Goal: Information Seeking & Learning: Find specific fact

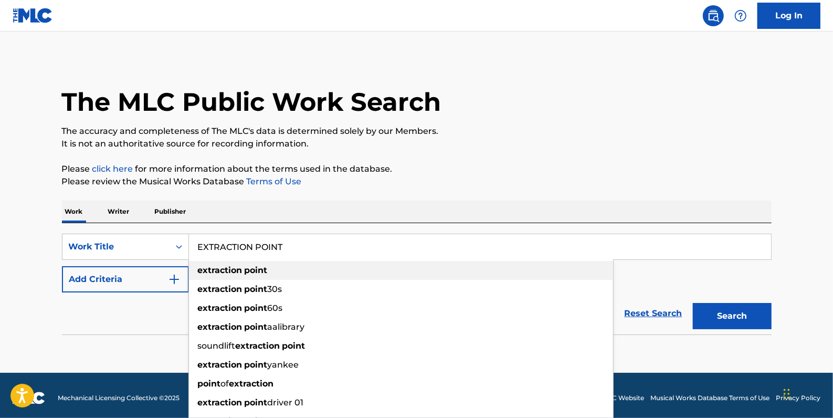
type input "EXTRACTION POINT"
click at [250, 271] on strong "point" at bounding box center [255, 270] width 23 height 10
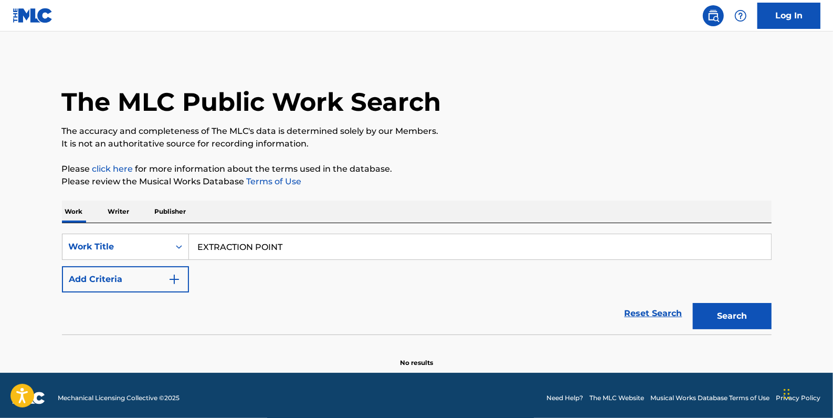
click at [124, 277] on button "Add Criteria" at bounding box center [125, 279] width 127 height 26
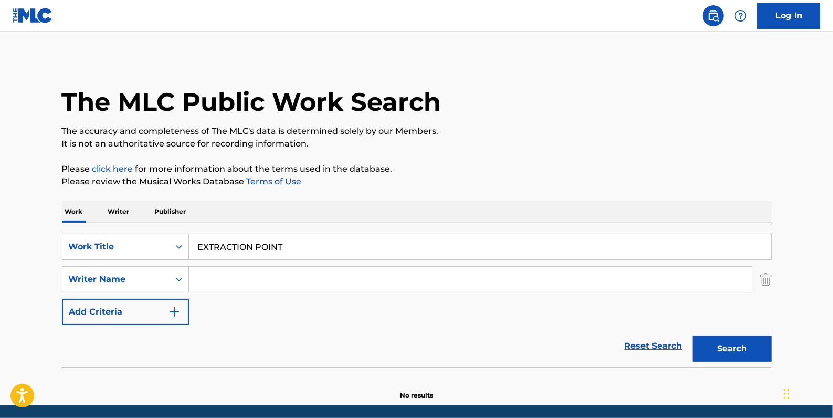
click at [216, 283] on input "Search Form" at bounding box center [470, 279] width 562 height 25
paste input "[PERSON_NAME]"
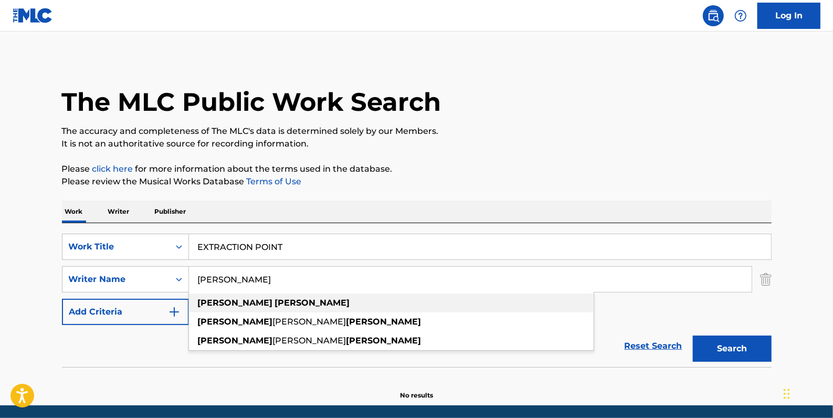
click at [268, 305] on div "[PERSON_NAME]" at bounding box center [391, 302] width 404 height 19
type input "[PERSON_NAME]"
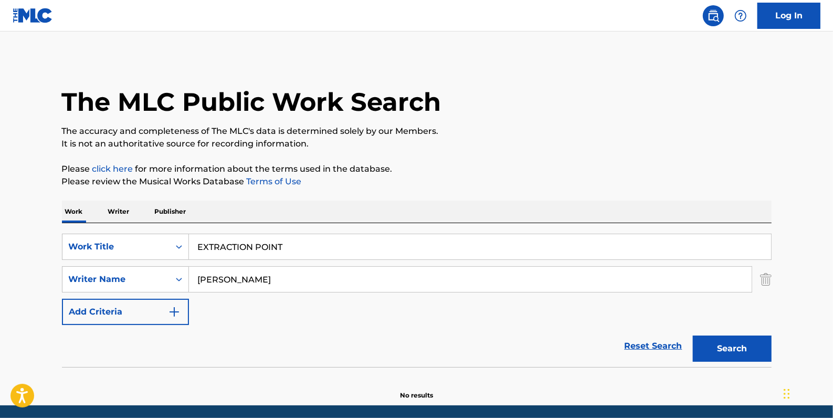
click at [729, 346] on button "Search" at bounding box center [731, 348] width 79 height 26
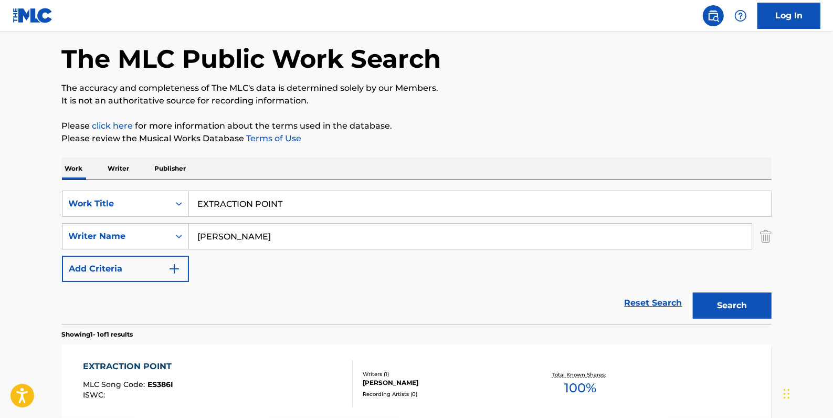
scroll to position [143, 0]
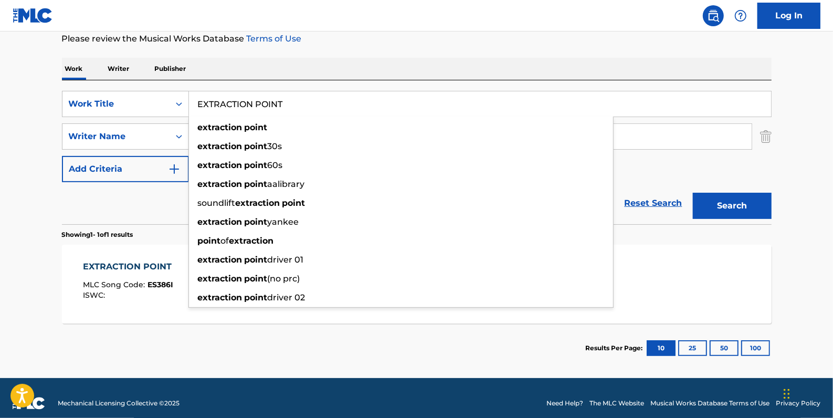
drag, startPoint x: 292, startPoint y: 105, endPoint x: 178, endPoint y: 86, distance: 116.0
click at [178, 86] on div "SearchWithCriteria81413c13-ecda-4570-9519-009c48b71e2b Work Title EXTRACTION PO…" at bounding box center [416, 152] width 709 height 144
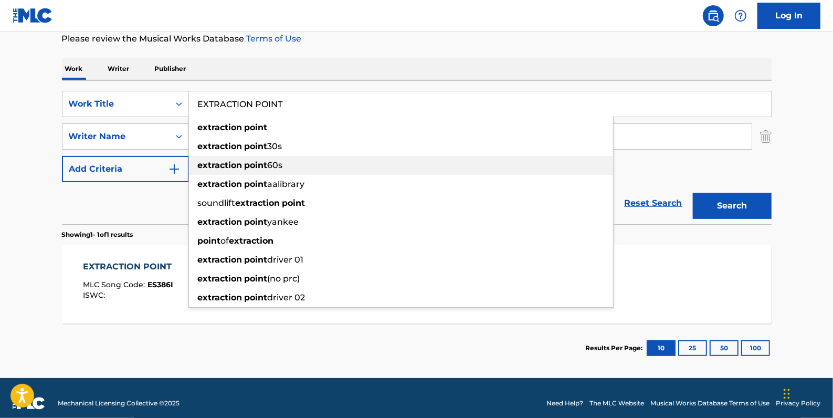
type input "extraction point"
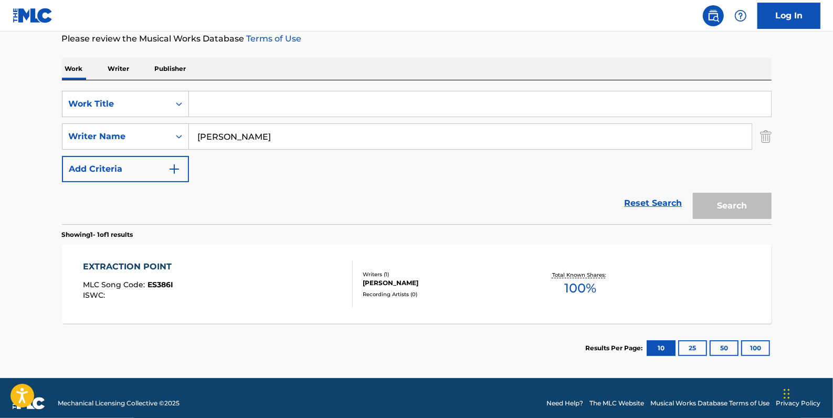
paste input "FACES [PERSON_NAME]"
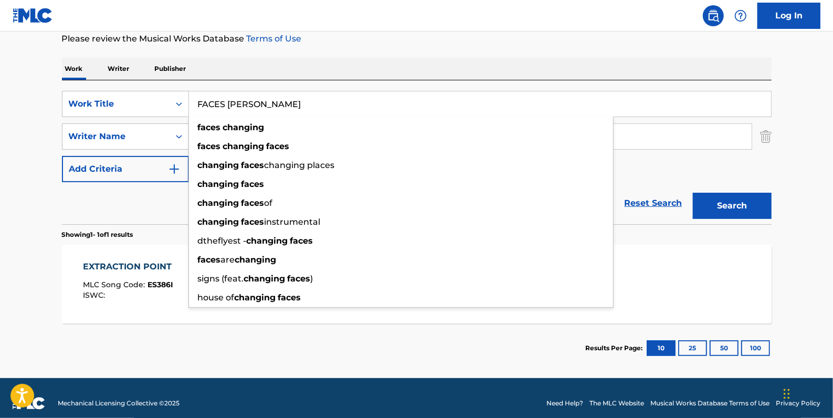
type input "FACES [PERSON_NAME]"
click at [713, 200] on button "Search" at bounding box center [731, 206] width 79 height 26
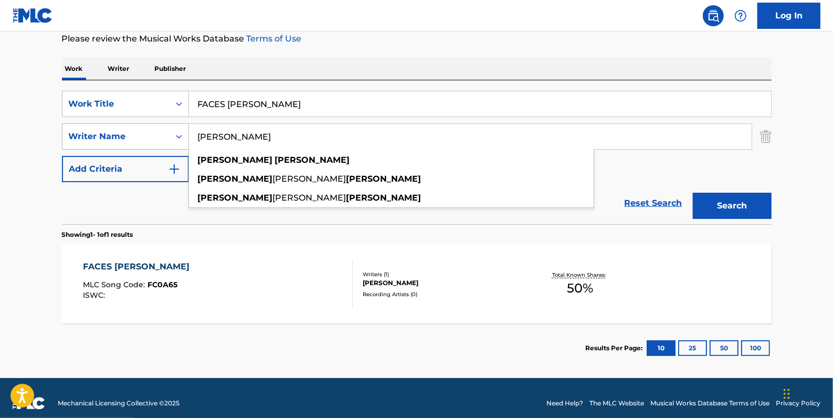
drag, startPoint x: 286, startPoint y: 136, endPoint x: 175, endPoint y: 136, distance: 111.2
click at [175, 136] on div "SearchWithCriteria05ff7e02-6bbe-416d-832e-ab6c8a1974a1 Writer Name [PERSON_NAME…" at bounding box center [416, 136] width 709 height 26
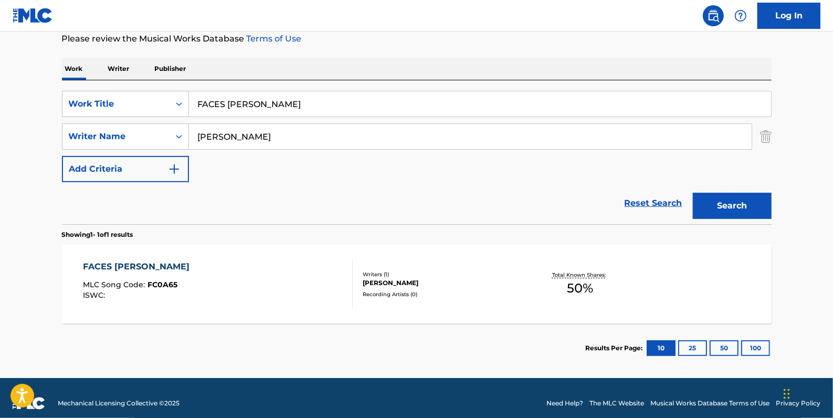
click at [722, 205] on button "Search" at bounding box center [731, 206] width 79 height 26
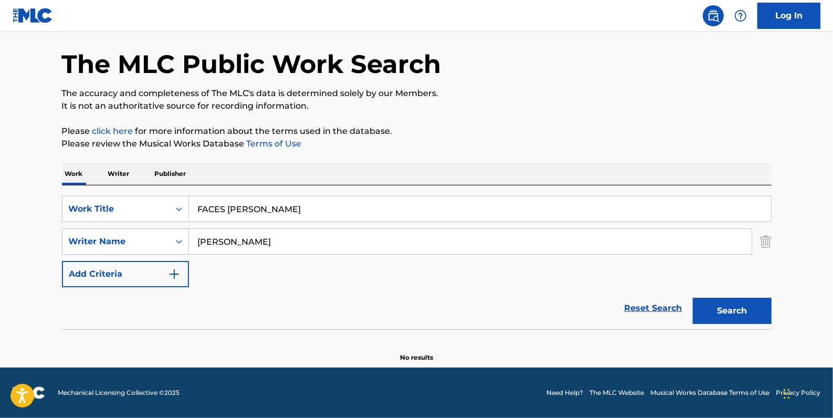
scroll to position [37, 0]
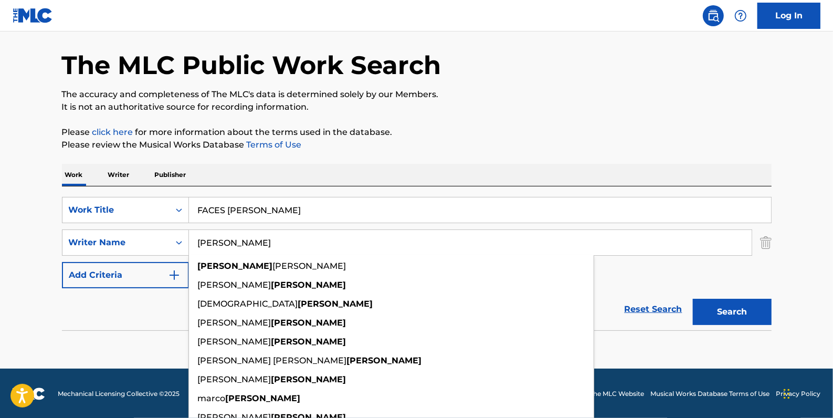
drag, startPoint x: 269, startPoint y: 243, endPoint x: 193, endPoint y: 233, distance: 76.2
click at [193, 233] on input "[PERSON_NAME]" at bounding box center [470, 242] width 562 height 25
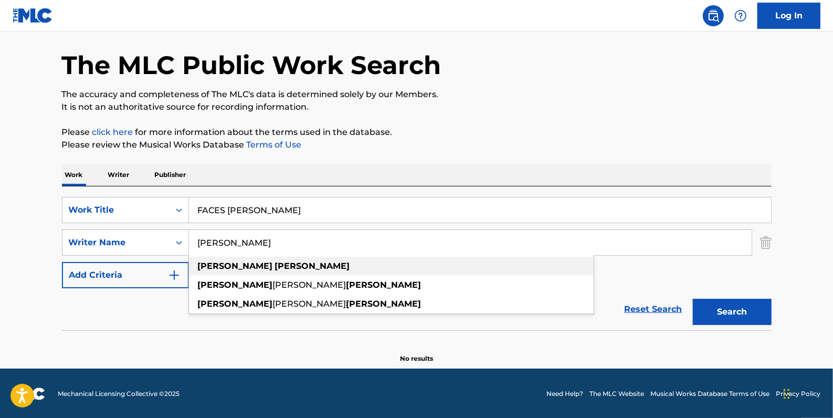
type input "[PERSON_NAME]"
click at [275, 269] on strong "[PERSON_NAME]" at bounding box center [312, 266] width 75 height 10
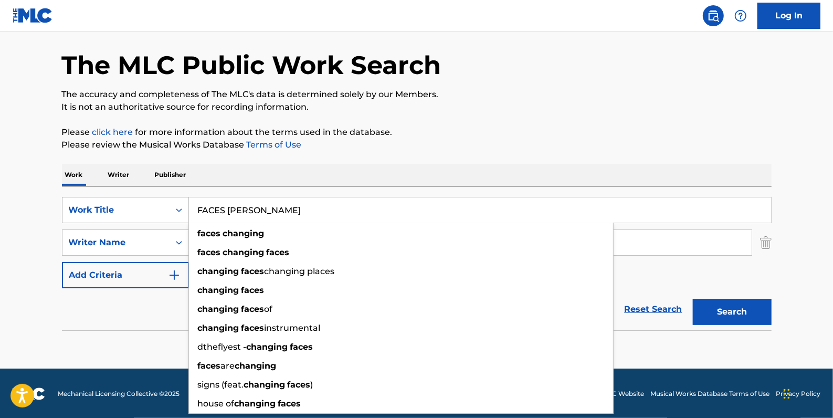
drag, startPoint x: 325, startPoint y: 212, endPoint x: 153, endPoint y: 212, distance: 171.6
click at [153, 212] on div "SearchWithCriteria81413c13-ecda-4570-9519-009c48b71e2b Work Title FACES [PERSON…" at bounding box center [416, 210] width 709 height 26
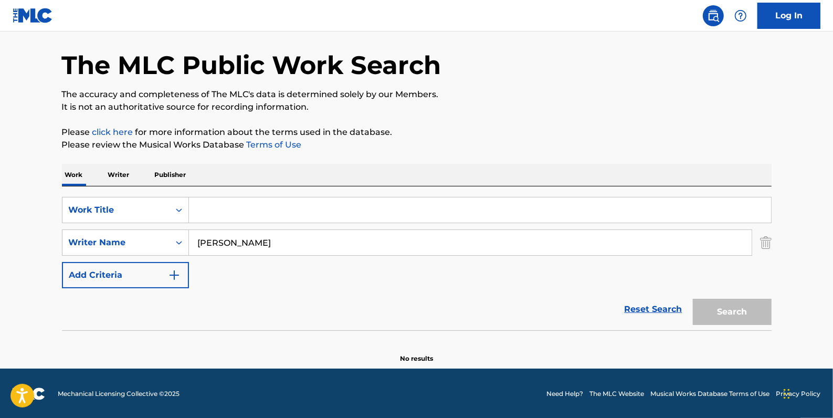
paste input "WALKING DOWN MARKET"
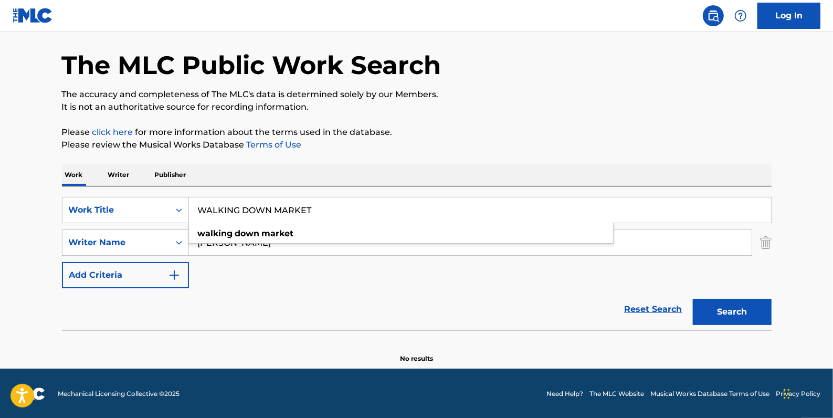
type input "WALKING DOWN MARKET"
click at [728, 313] on button "Search" at bounding box center [731, 312] width 79 height 26
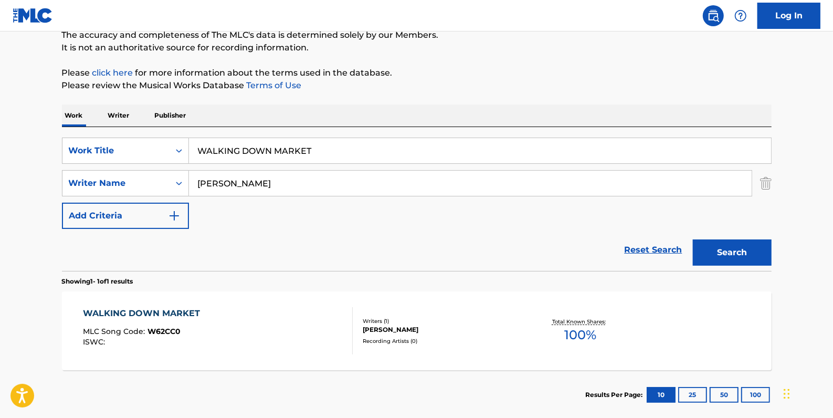
scroll to position [0, 0]
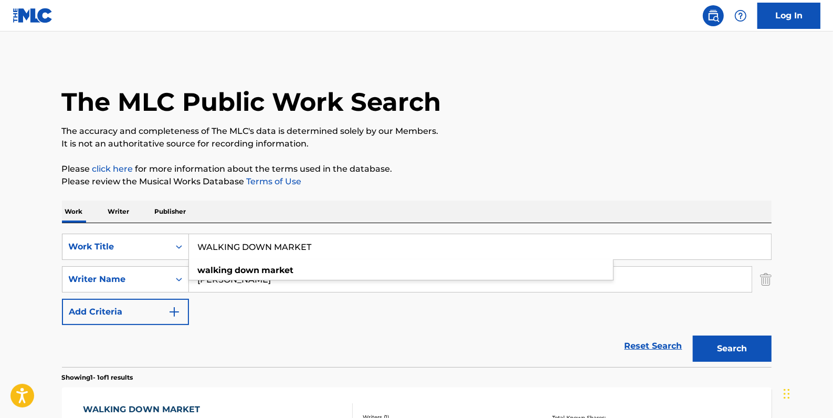
drag, startPoint x: 322, startPoint y: 248, endPoint x: 161, endPoint y: 231, distance: 161.4
click at [161, 231] on div "SearchWithCriteria81413c13-ecda-4570-9519-009c48b71e2b Work Title WALKING DOWN …" at bounding box center [416, 295] width 709 height 144
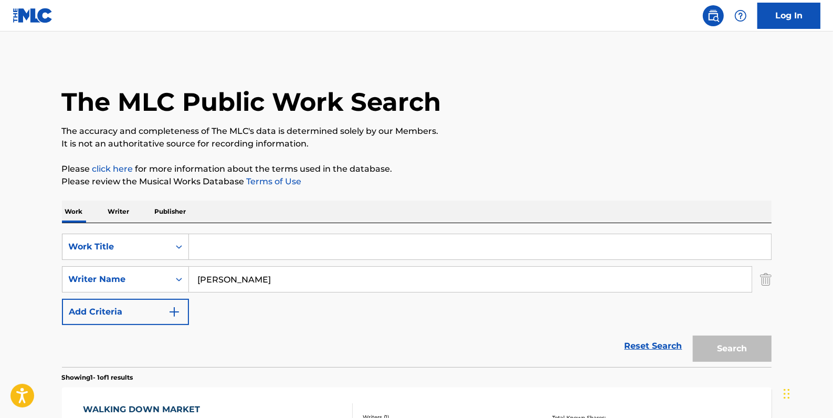
paste input "SPACES I DON'T KNOW"
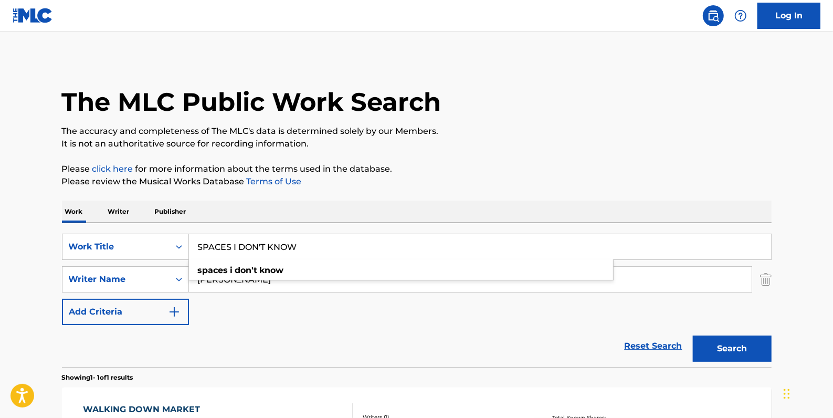
type input "SPACES I DON'T KNOW"
click at [730, 344] on button "Search" at bounding box center [731, 348] width 79 height 26
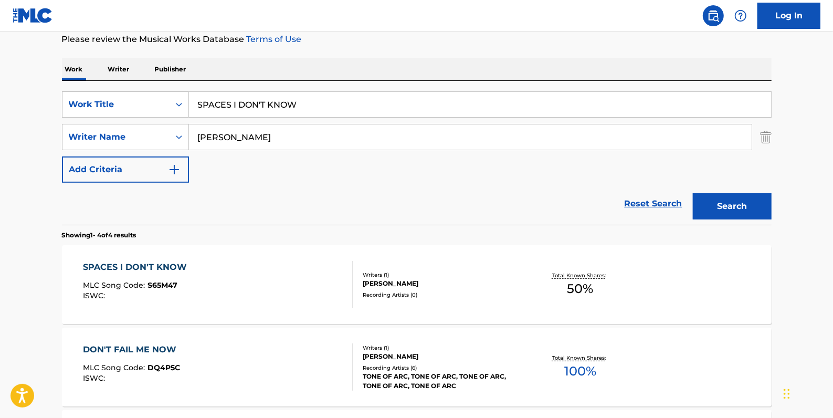
scroll to position [143, 0]
drag, startPoint x: 320, startPoint y: 110, endPoint x: 185, endPoint y: 93, distance: 135.9
click at [185, 93] on div "SearchWithCriteria81413c13-ecda-4570-9519-009c48b71e2b Work Title SPACES I DON'…" at bounding box center [416, 104] width 709 height 26
paste input "LOVE LIKE YOU’VE LOST"
type input "LOVE LIKE YOU’VE LOST"
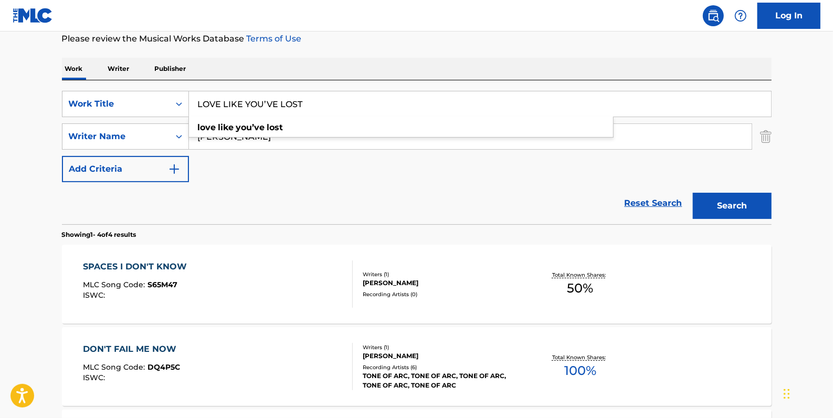
click at [728, 202] on button "Search" at bounding box center [731, 206] width 79 height 26
drag, startPoint x: 320, startPoint y: 107, endPoint x: 189, endPoint y: 100, distance: 131.4
click at [189, 100] on input "LOVE LIKE YOU’VE LOST" at bounding box center [480, 103] width 582 height 25
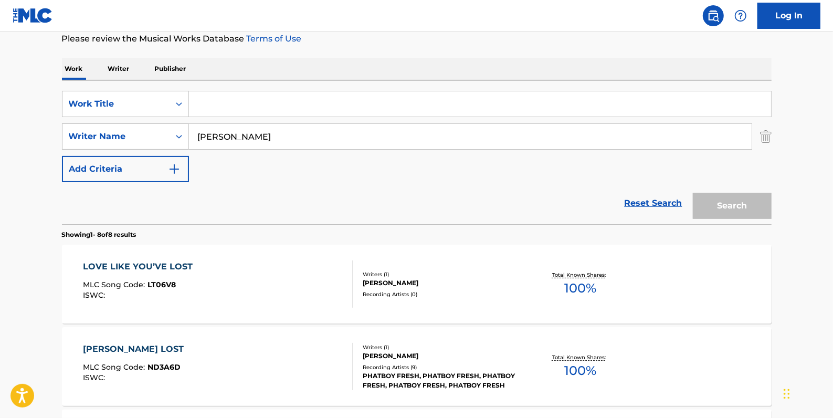
paste input "LOOSEN UP THE VIBE"
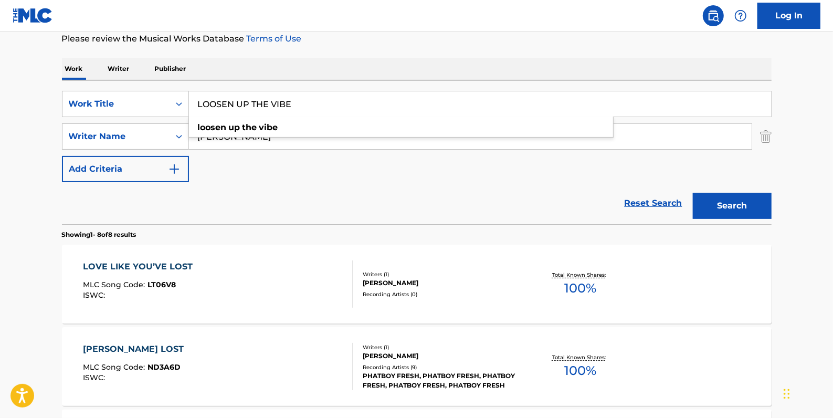
type input "LOOSEN UP THE VIBE"
click at [724, 200] on button "Search" at bounding box center [731, 206] width 79 height 26
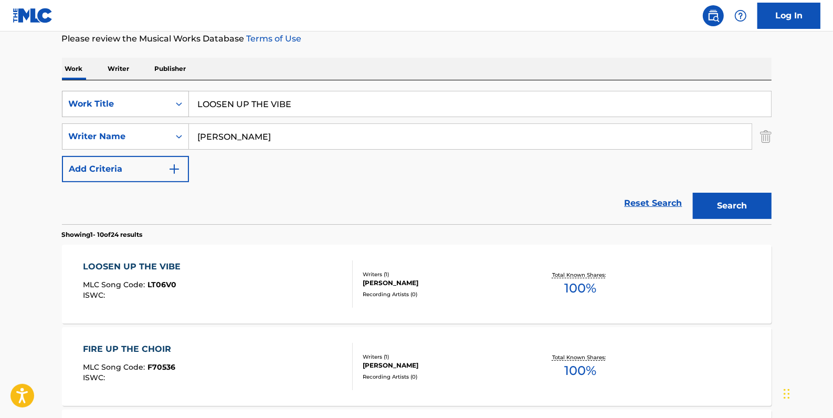
drag, startPoint x: 304, startPoint y: 106, endPoint x: 187, endPoint y: 95, distance: 117.0
click at [187, 95] on div "SearchWithCriteria81413c13-ecda-4570-9519-009c48b71e2b Work Title LOOSEN UP THE…" at bounding box center [416, 104] width 709 height 26
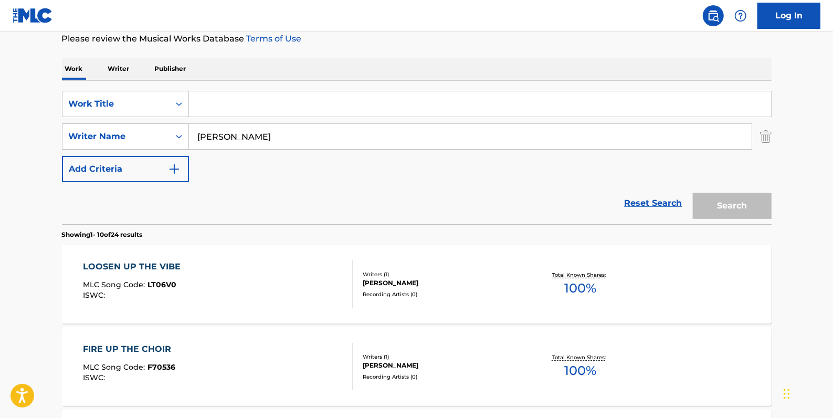
paste input "THE BREEZE"
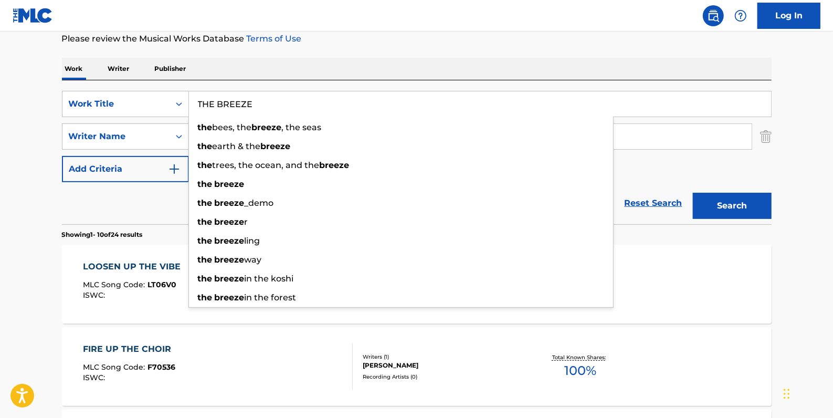
type input "THE BREEZE"
click at [721, 199] on button "Search" at bounding box center [731, 206] width 79 height 26
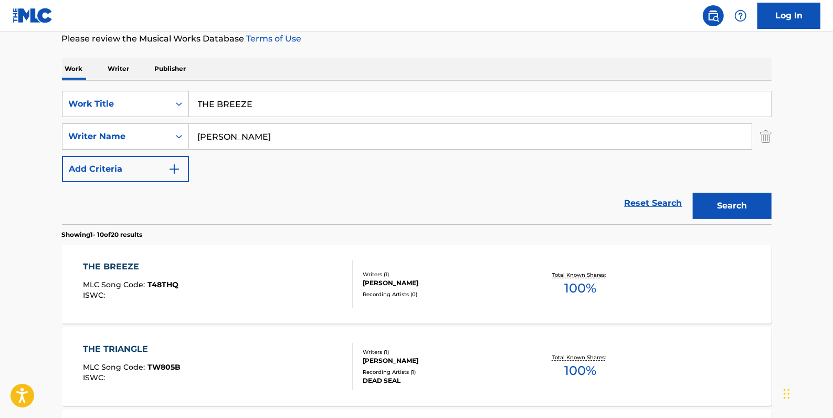
drag, startPoint x: 265, startPoint y: 100, endPoint x: 187, endPoint y: 97, distance: 77.7
click at [187, 97] on div "SearchWithCriteria81413c13-ecda-4570-9519-009c48b71e2b Work Title THE BREEZE" at bounding box center [416, 104] width 709 height 26
paste input "DON'T FAIL ME NOW"
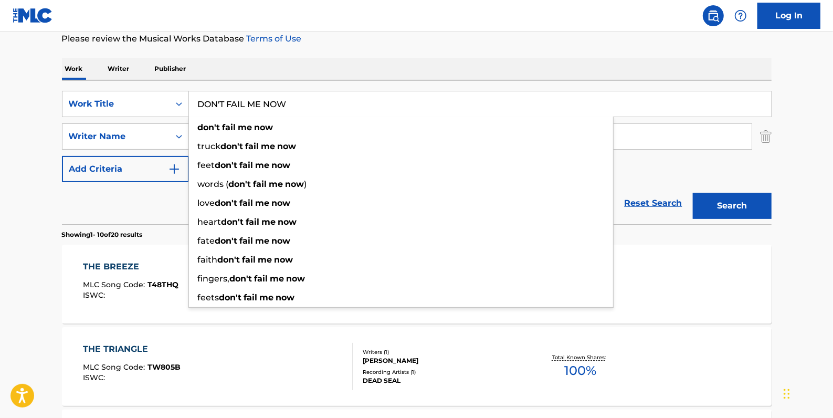
type input "DON'T FAIL ME NOW"
click at [742, 199] on button "Search" at bounding box center [731, 206] width 79 height 26
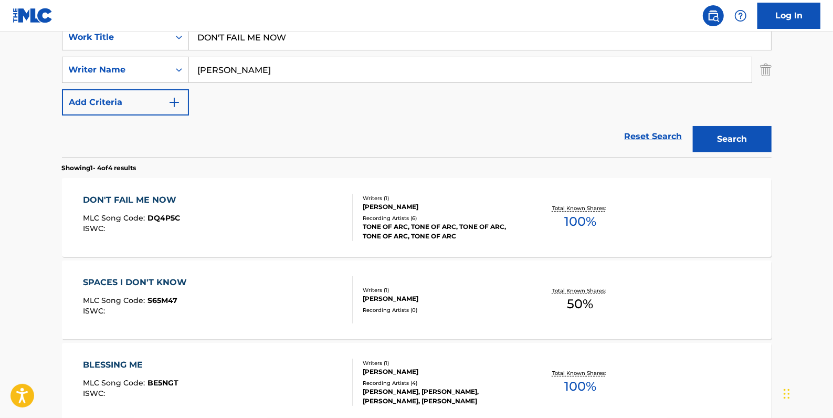
scroll to position [238, 0]
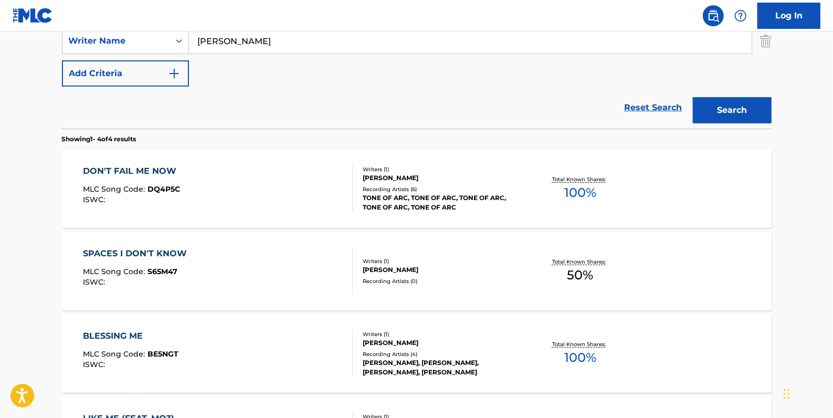
click at [649, 102] on link "Reset Search" at bounding box center [653, 107] width 68 height 23
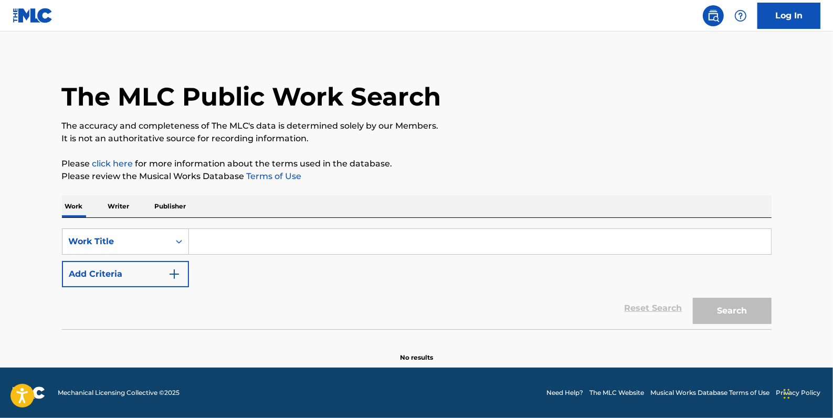
scroll to position [0, 0]
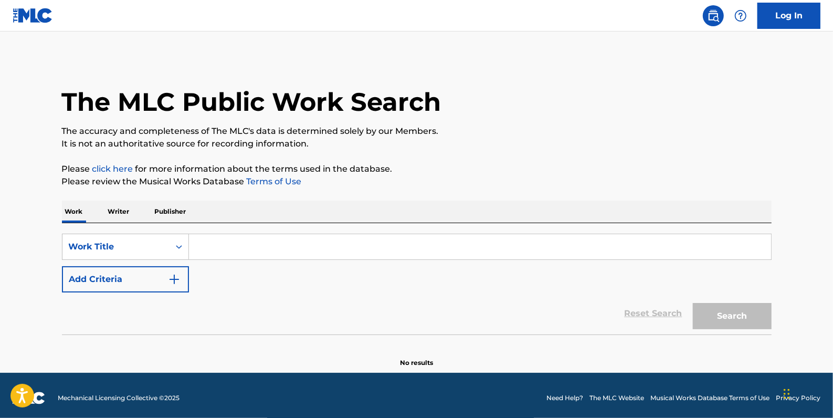
click at [135, 277] on button "Add Criteria" at bounding box center [125, 279] width 127 height 26
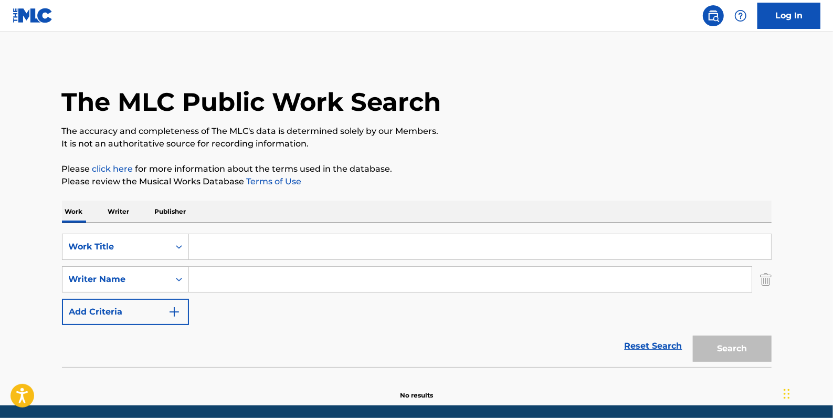
paste input "[PERSON_NAME]"
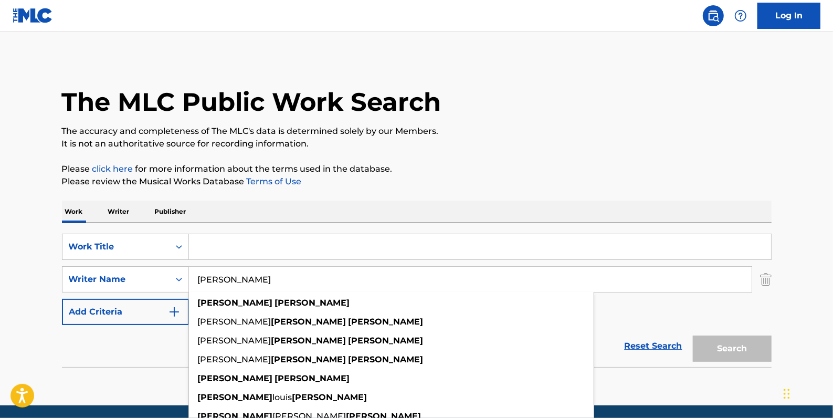
type input "[PERSON_NAME]"
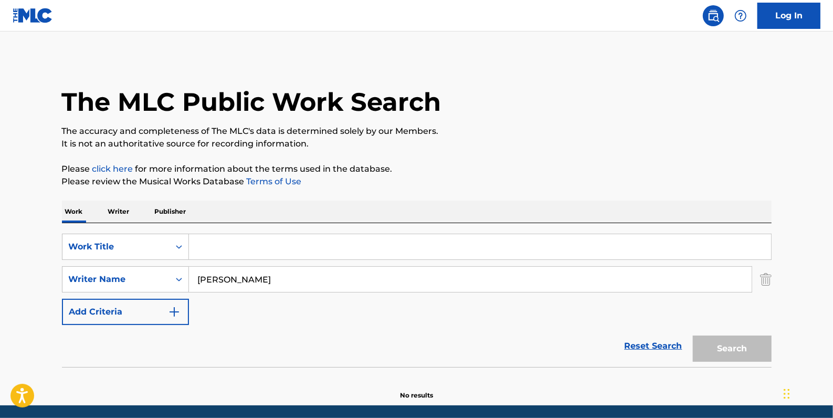
paste input "I CAN'T WAIT"
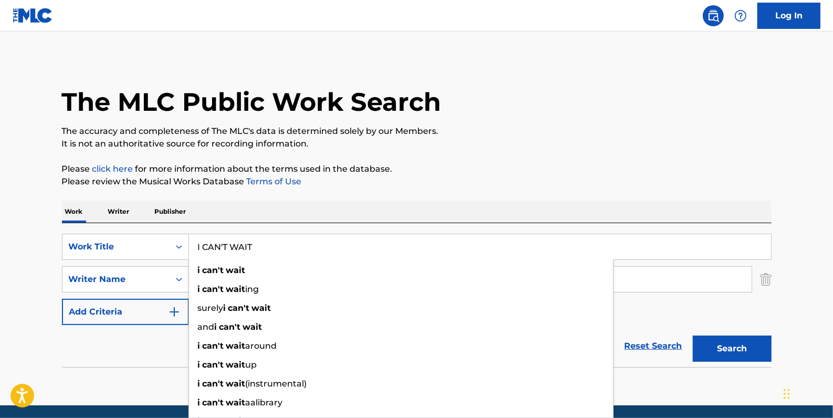
type input "I CAN'T WAIT"
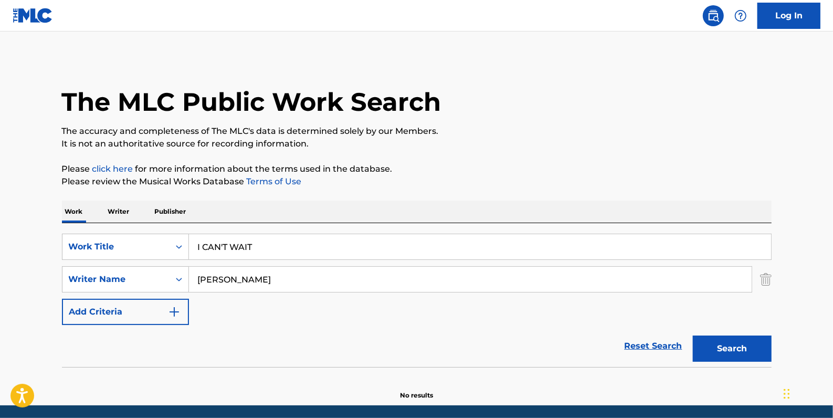
click at [749, 345] on button "Search" at bounding box center [731, 348] width 79 height 26
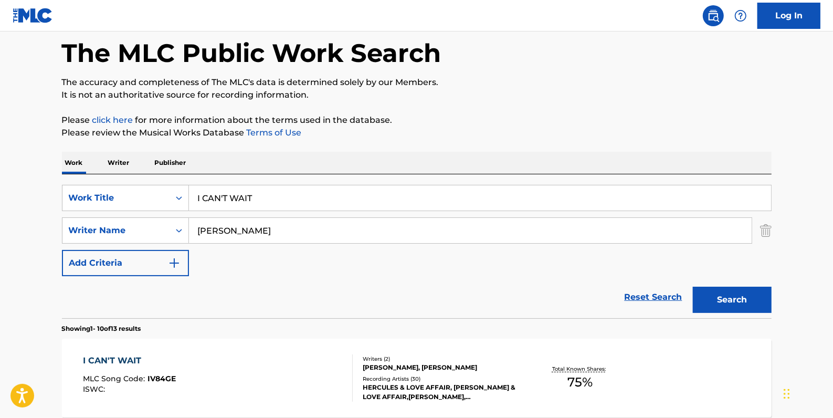
scroll to position [143, 0]
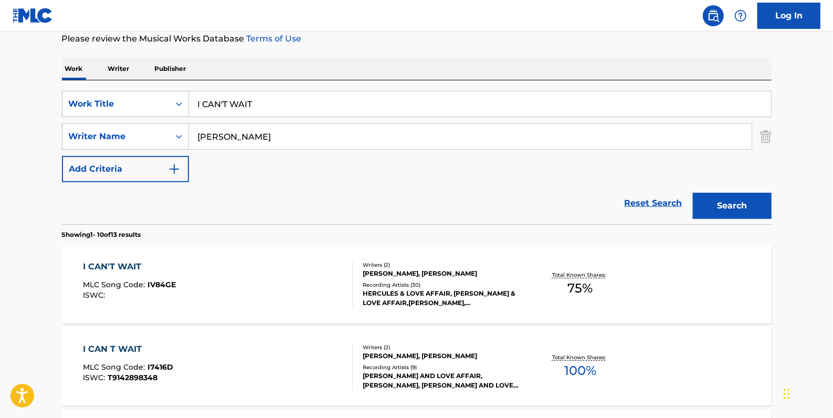
click at [247, 360] on div "I CAN T WAIT MLC Song Code : I7416D ISWC : T9142898348" at bounding box center [218, 366] width 270 height 47
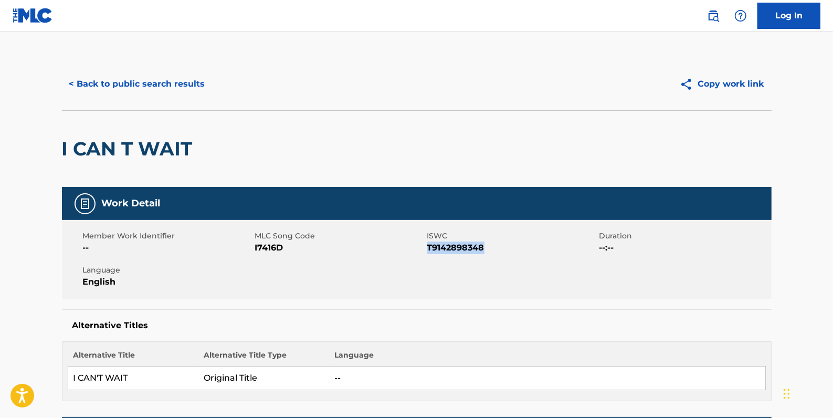
drag, startPoint x: 507, startPoint y: 247, endPoint x: 428, endPoint y: 248, distance: 78.7
click at [428, 248] on span "T9142898348" at bounding box center [511, 247] width 169 height 13
copy span "T9142898348"
drag, startPoint x: 286, startPoint y: 247, endPoint x: 255, endPoint y: 246, distance: 31.5
click at [255, 246] on span "I7416D" at bounding box center [339, 247] width 169 height 13
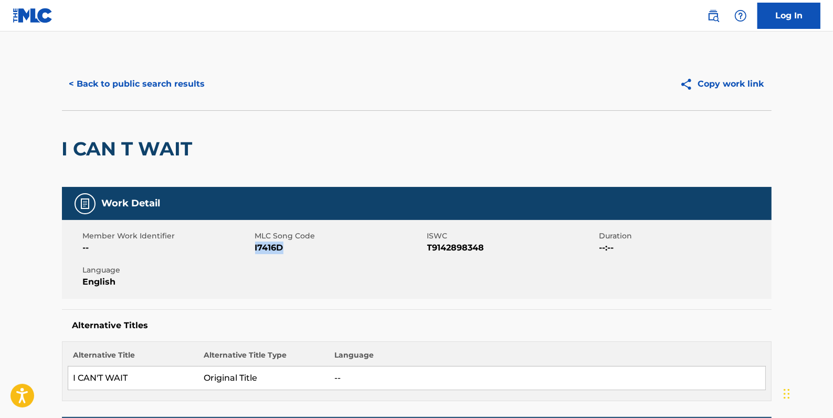
drag, startPoint x: 255, startPoint y: 246, endPoint x: 261, endPoint y: 250, distance: 7.6
copy span "I7416D"
click at [165, 82] on button "< Back to public search results" at bounding box center [137, 84] width 151 height 26
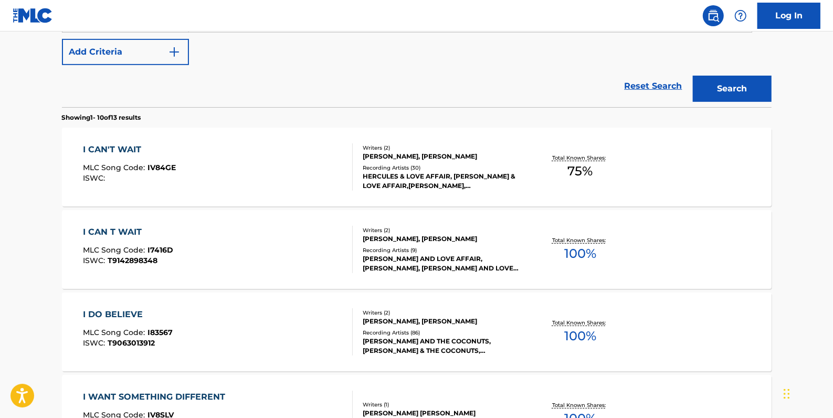
scroll to position [143, 0]
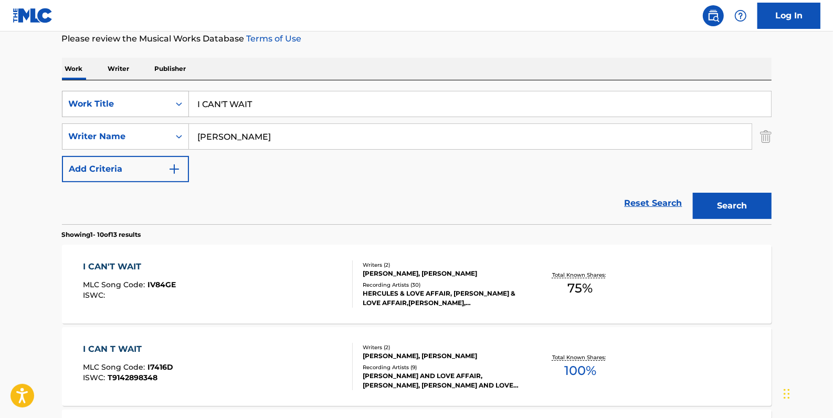
drag, startPoint x: 270, startPoint y: 105, endPoint x: 162, endPoint y: 95, distance: 108.1
click at [162, 95] on div "SearchWithCriteria81413c13-ecda-4570-9519-009c48b71e2b Work Title I CAN'T WAIT" at bounding box center [416, 104] width 709 height 26
paste input "RAISE ME UP"
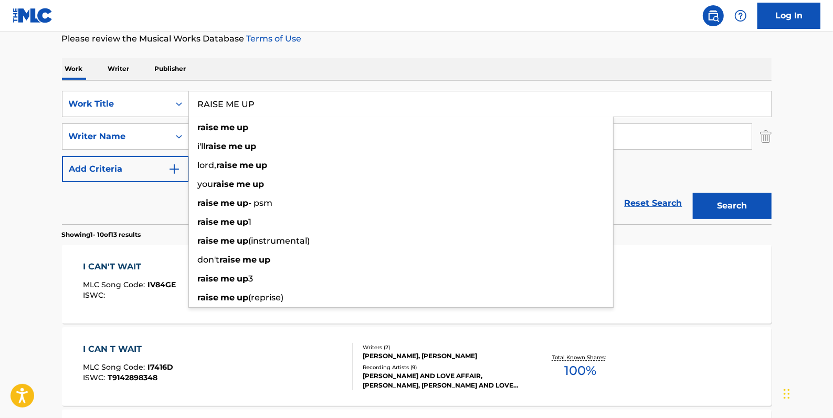
type input "RAISE ME UP"
click at [732, 206] on button "Search" at bounding box center [731, 206] width 79 height 26
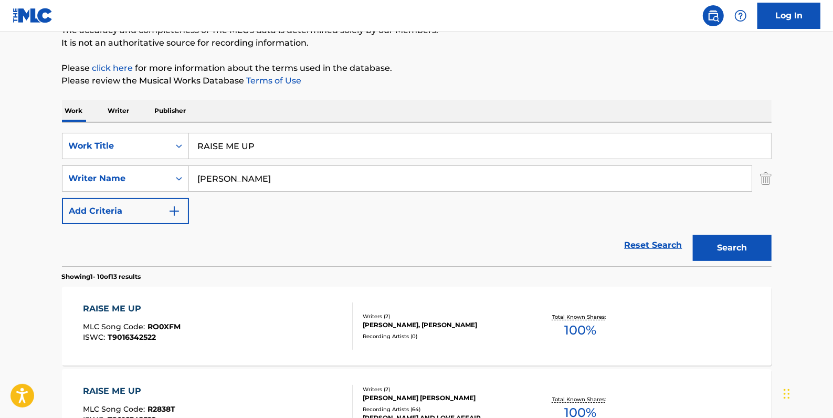
scroll to position [95, 0]
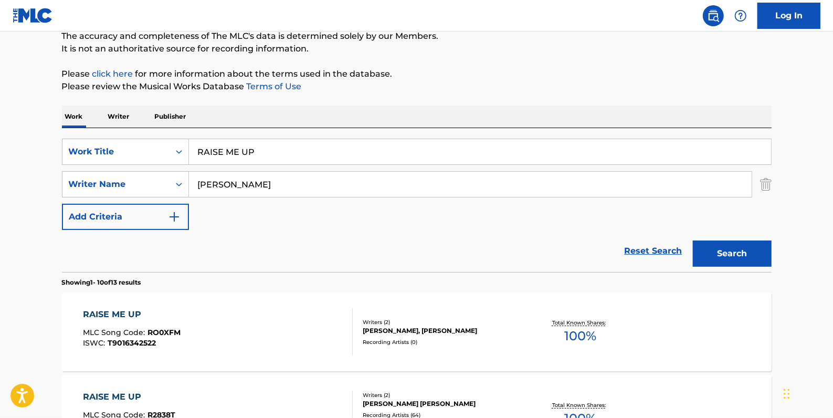
click at [252, 301] on div "RAISE ME UP MLC Song Code : RO0XFM ISWC : T9016342522 Writers ( 2 ) [PERSON_NAM…" at bounding box center [416, 331] width 709 height 79
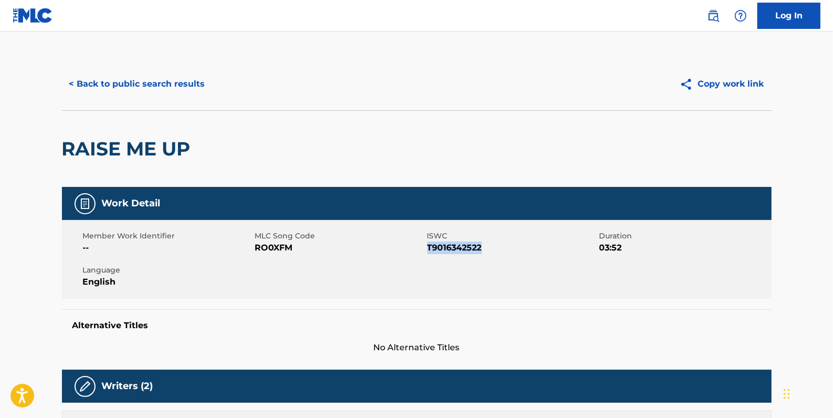
drag, startPoint x: 491, startPoint y: 247, endPoint x: 430, endPoint y: 248, distance: 60.3
click at [430, 248] on span "T9016342522" at bounding box center [511, 247] width 169 height 13
drag, startPoint x: 430, startPoint y: 248, endPoint x: 435, endPoint y: 250, distance: 5.4
drag, startPoint x: 435, startPoint y: 250, endPoint x: 505, endPoint y: 241, distance: 70.3
click at [505, 241] on span "T9016342522" at bounding box center [511, 247] width 169 height 13
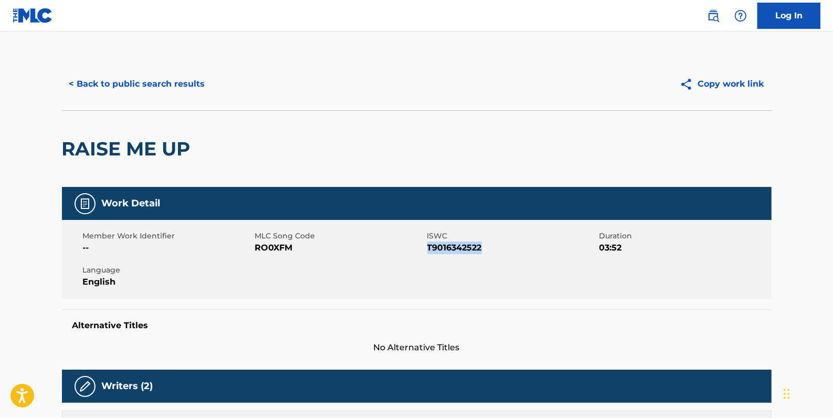
drag, startPoint x: 491, startPoint y: 245, endPoint x: 426, endPoint y: 251, distance: 65.4
click at [427, 251] on span "T9016342522" at bounding box center [511, 247] width 169 height 13
drag, startPoint x: 426, startPoint y: 251, endPoint x: 442, endPoint y: 247, distance: 16.9
copy span "T9016342522"
click at [142, 87] on button "< Back to public search results" at bounding box center [137, 84] width 151 height 26
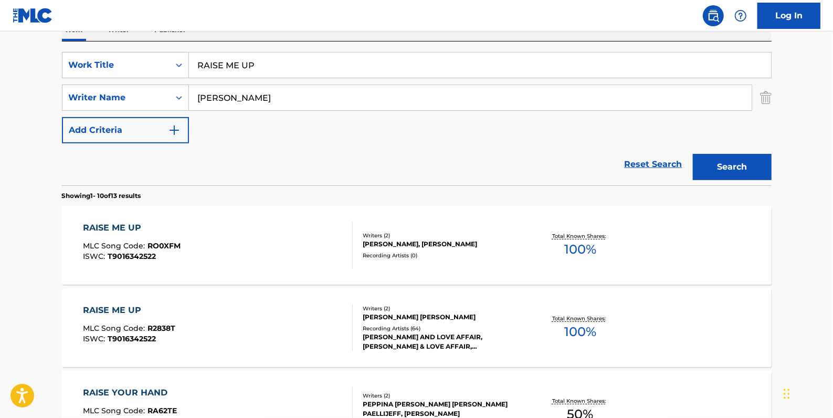
scroll to position [190, 0]
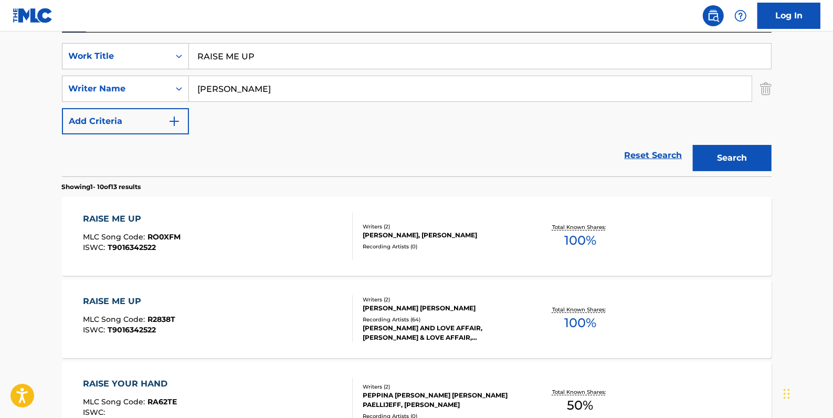
click at [262, 300] on div "RAISE ME UP MLC Song Code : R2838T ISWC : T9016342522" at bounding box center [218, 318] width 270 height 47
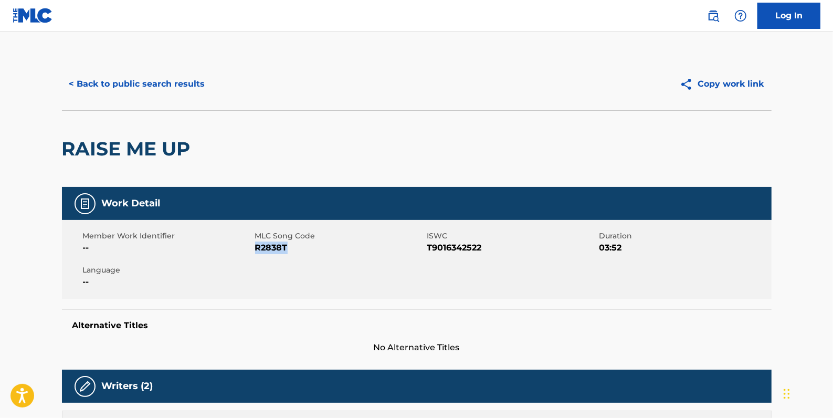
drag, startPoint x: 289, startPoint y: 246, endPoint x: 256, endPoint y: 246, distance: 32.5
click at [256, 246] on span "R2838T" at bounding box center [339, 247] width 169 height 13
copy span "R2838T"
click at [179, 86] on button "< Back to public search results" at bounding box center [137, 84] width 151 height 26
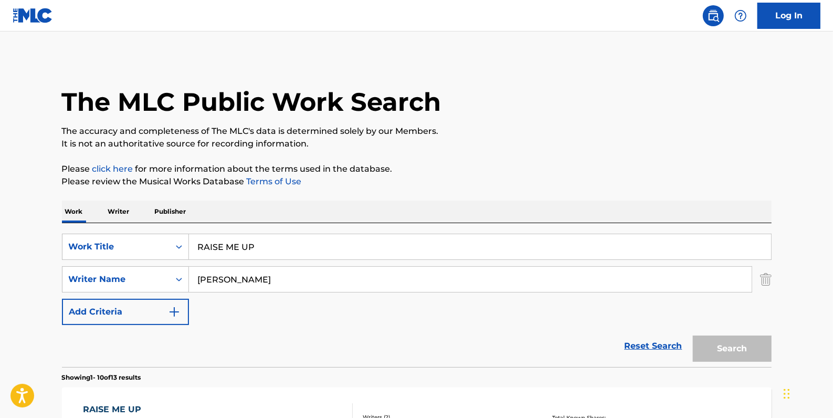
scroll to position [190, 0]
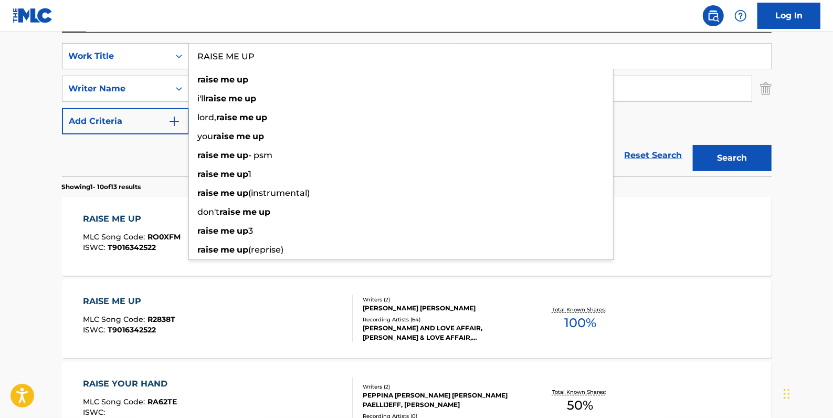
drag, startPoint x: 275, startPoint y: 60, endPoint x: 152, endPoint y: 52, distance: 123.5
click at [152, 52] on div "SearchWithCriteria81413c13-ecda-4570-9519-009c48b71e2b Work Title RAISE ME UP r…" at bounding box center [416, 56] width 709 height 26
type input "step up"
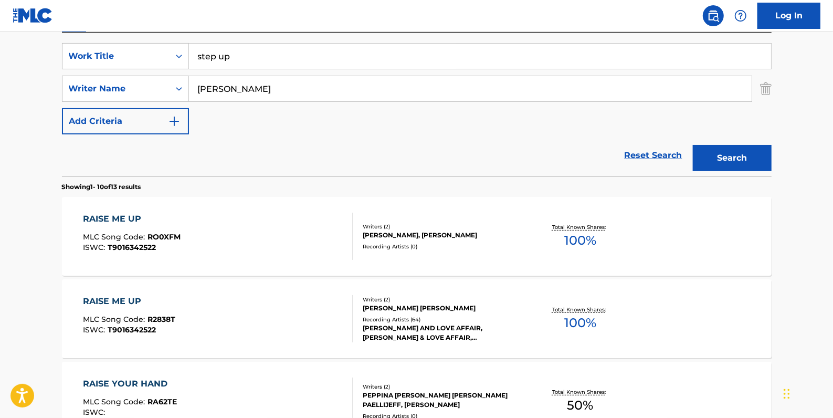
click at [720, 156] on button "Search" at bounding box center [731, 158] width 79 height 26
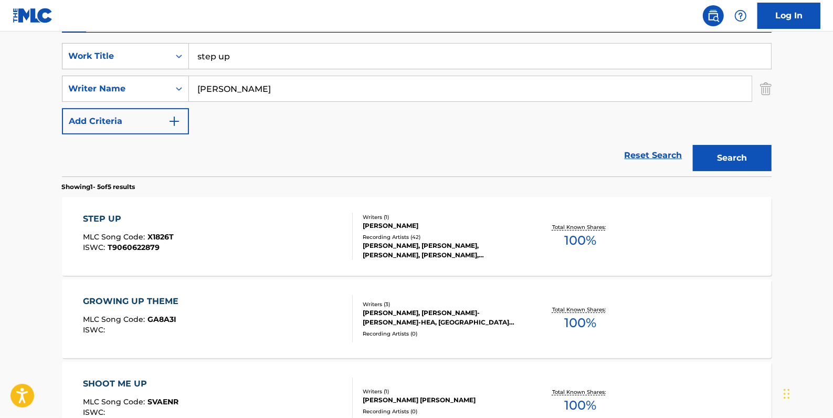
click at [319, 226] on div "STEP UP MLC Song Code : X1826T ISWC : T9060622879" at bounding box center [218, 235] width 270 height 47
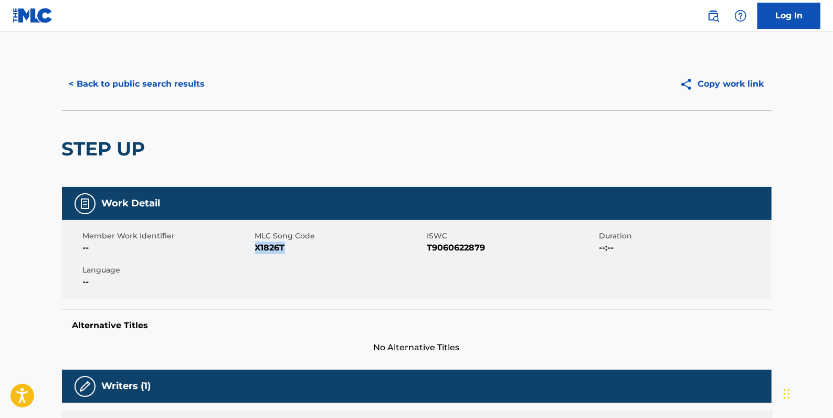
drag, startPoint x: 291, startPoint y: 248, endPoint x: 257, endPoint y: 245, distance: 34.2
click at [257, 245] on span "X1826T" at bounding box center [339, 247] width 169 height 13
drag, startPoint x: 257, startPoint y: 245, endPoint x: 262, endPoint y: 250, distance: 7.1
copy span "X1826T"
click at [173, 91] on button "< Back to public search results" at bounding box center [137, 84] width 151 height 26
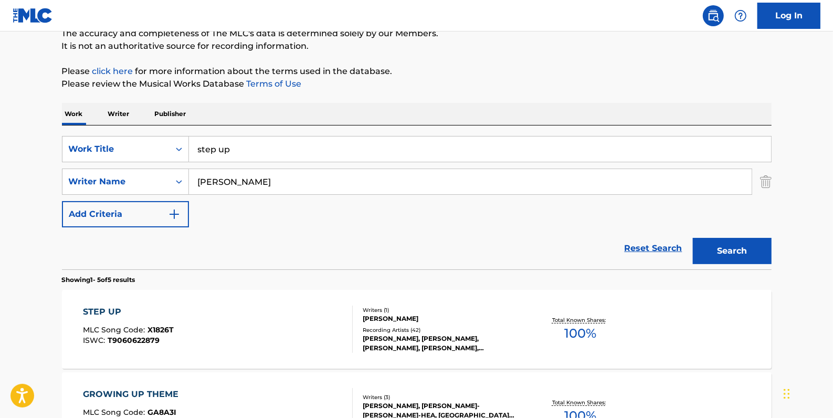
scroll to position [95, 0]
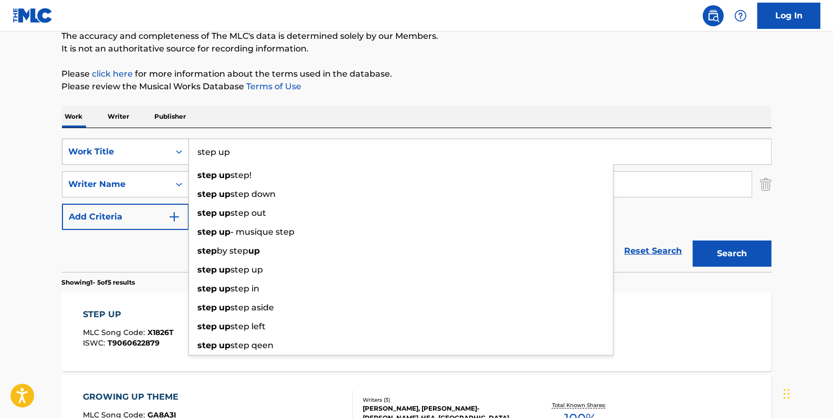
drag, startPoint x: 332, startPoint y: 151, endPoint x: 171, endPoint y: 147, distance: 160.6
click at [171, 147] on div "SearchWithCriteria81413c13-ecda-4570-9519-009c48b71e2b Work Title step up step …" at bounding box center [416, 151] width 709 height 26
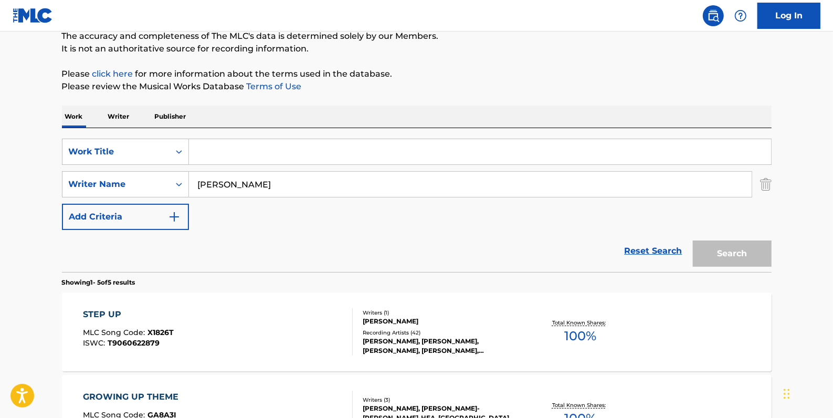
paste input "I TRY AND TALK TO YOU ([PERSON_NAME] EXTENDED NYC MIX)"
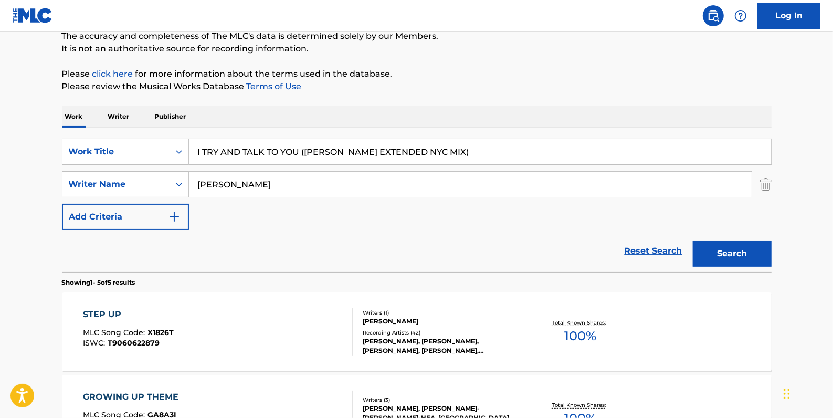
type input "I TRY AND TALK TO YOU ([PERSON_NAME] EXTENDED NYC MIX)"
click at [714, 249] on button "Search" at bounding box center [731, 253] width 79 height 26
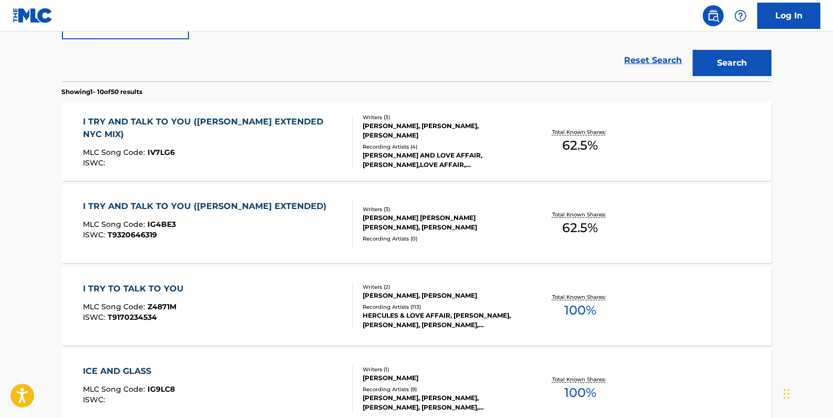
scroll to position [286, 0]
click at [165, 233] on div "ISWC : T9320646319" at bounding box center [207, 234] width 249 height 8
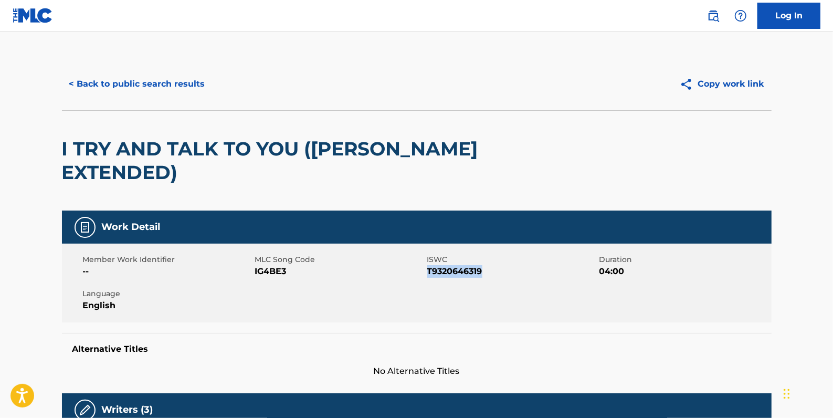
drag, startPoint x: 489, startPoint y: 272, endPoint x: 428, endPoint y: 271, distance: 61.4
click at [428, 271] on span "T9320646319" at bounding box center [511, 271] width 169 height 13
drag, startPoint x: 428, startPoint y: 271, endPoint x: 435, endPoint y: 273, distance: 7.5
copy span "T9320646319"
click at [166, 79] on button "< Back to public search results" at bounding box center [137, 84] width 151 height 26
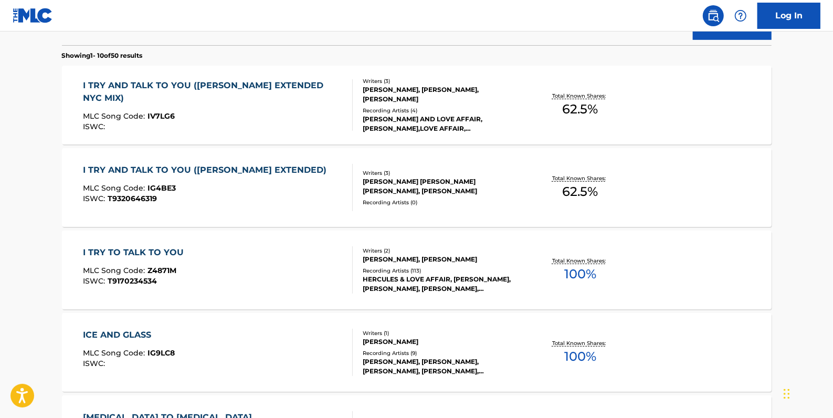
scroll to position [346, 0]
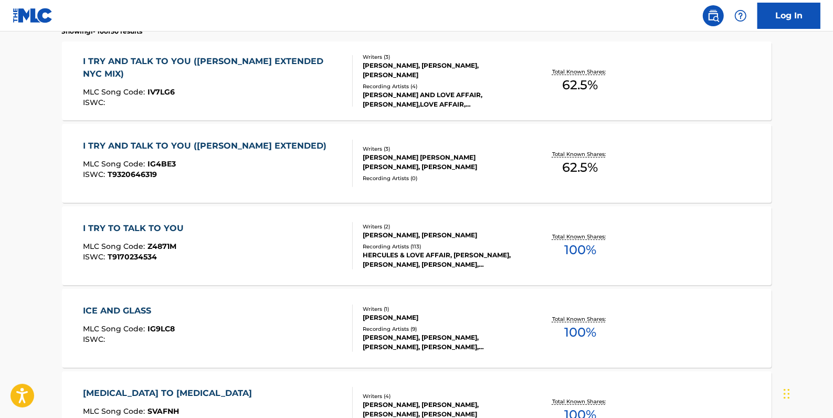
click at [295, 236] on div "I TRY TO TALK TO YOU MLC Song Code : Z4871M ISWC : T9170234534" at bounding box center [218, 245] width 270 height 47
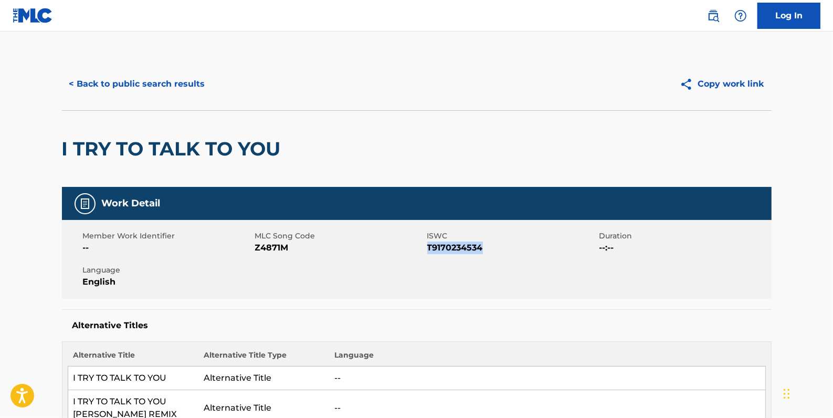
drag, startPoint x: 491, startPoint y: 246, endPoint x: 428, endPoint y: 246, distance: 63.5
click at [428, 246] on span "T9170234534" at bounding box center [511, 247] width 169 height 13
drag, startPoint x: 428, startPoint y: 246, endPoint x: 436, endPoint y: 251, distance: 9.9
copy span "T9170234534"
click at [182, 88] on button "< Back to public search results" at bounding box center [137, 84] width 151 height 26
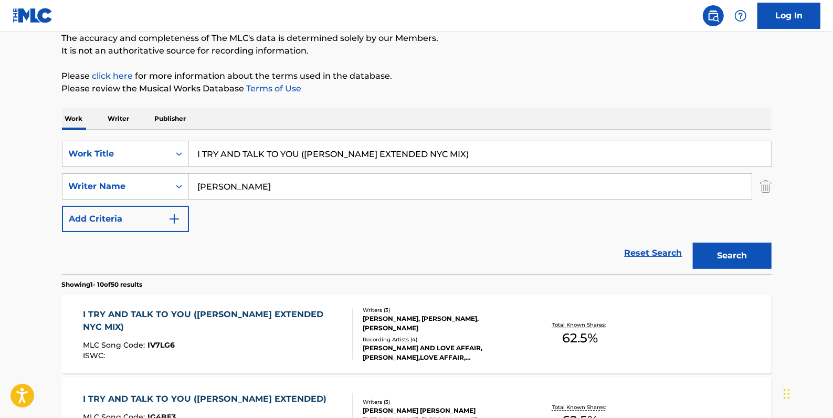
scroll to position [71, 0]
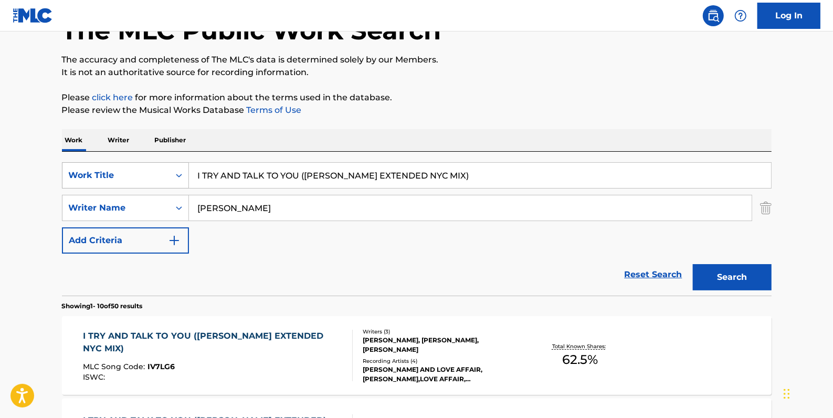
drag, startPoint x: 494, startPoint y: 174, endPoint x: 88, endPoint y: 174, distance: 406.1
click at [88, 174] on div "SearchWithCriteria81413c13-ecda-4570-9519-009c48b71e2b Work Title I TRY AND TAL…" at bounding box center [416, 175] width 709 height 26
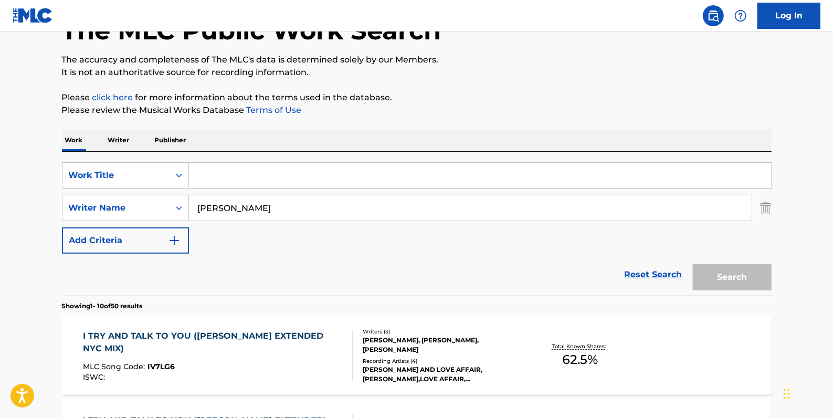
paste input "CRAVE"
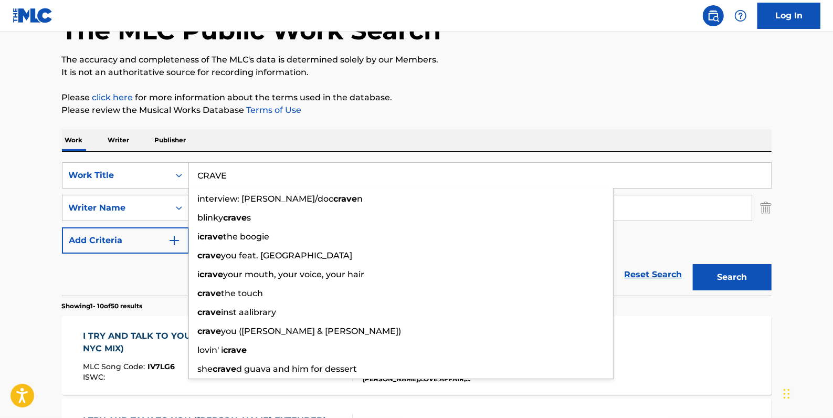
type input "CRAVE"
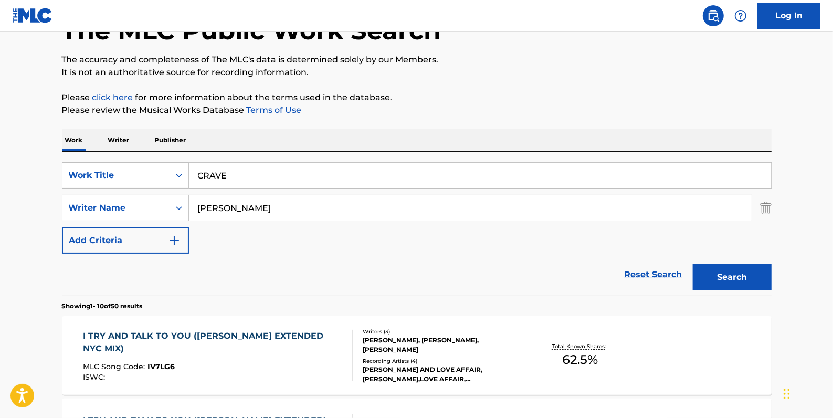
click at [736, 270] on button "Search" at bounding box center [731, 277] width 79 height 26
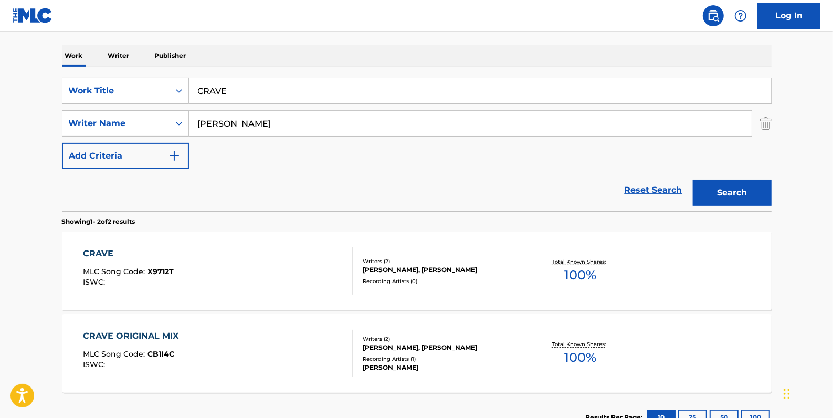
scroll to position [167, 0]
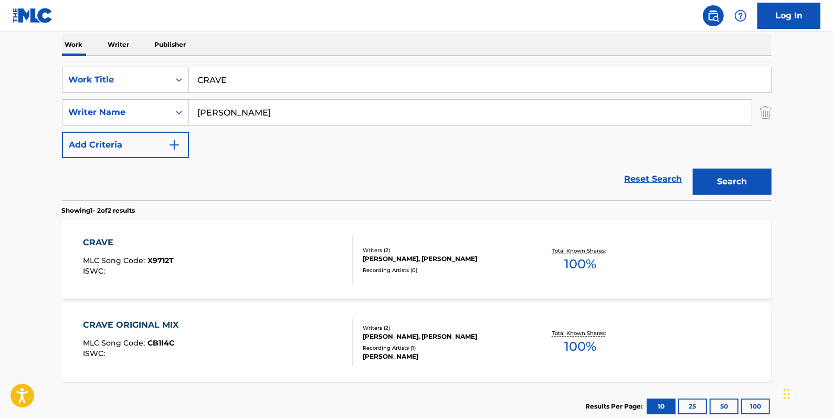
click at [305, 257] on div "CRAVE MLC Song Code : X9712T ISWC :" at bounding box center [218, 259] width 270 height 47
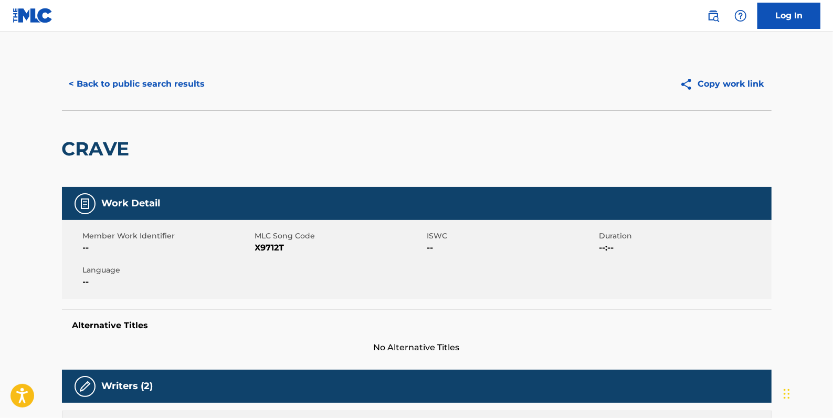
click at [150, 89] on button "< Back to public search results" at bounding box center [137, 84] width 151 height 26
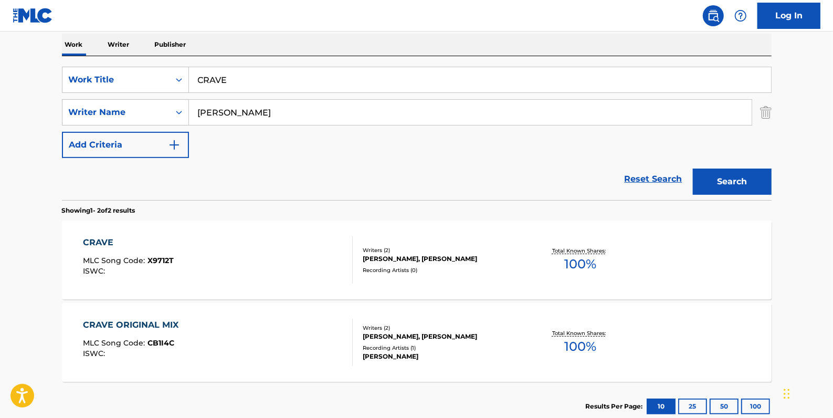
click at [280, 348] on div "CRAVE ORIGINAL MIX MLC Song Code : CB1I4C ISWC :" at bounding box center [218, 341] width 270 height 47
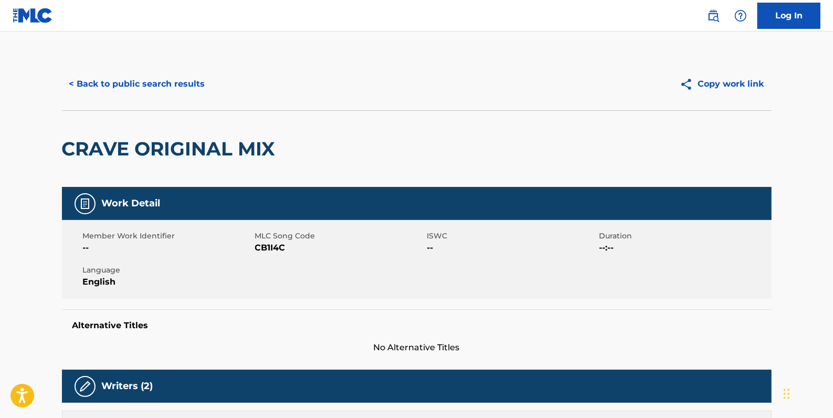
click at [165, 83] on button "< Back to public search results" at bounding box center [137, 84] width 151 height 26
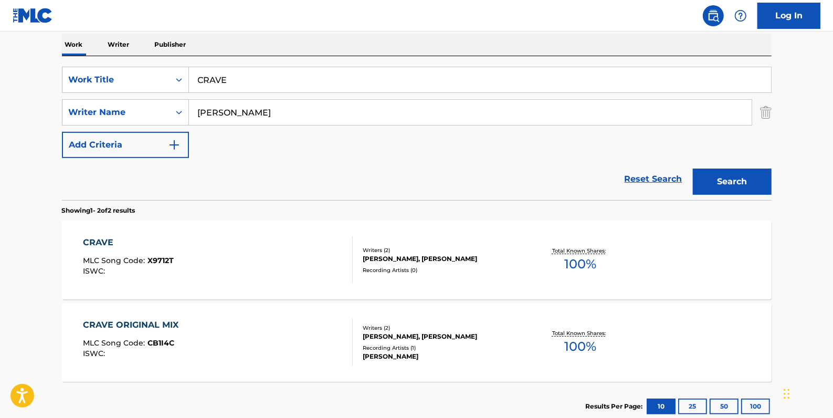
click at [248, 251] on div "CRAVE MLC Song Code : X9712T ISWC :" at bounding box center [218, 259] width 270 height 47
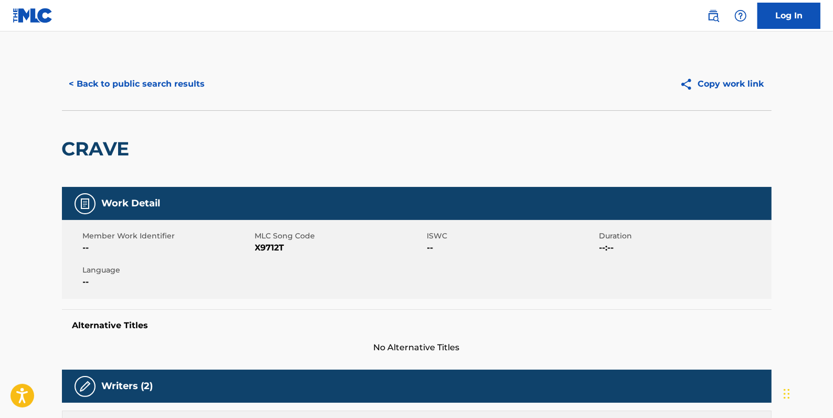
click at [152, 89] on button "< Back to public search results" at bounding box center [137, 84] width 151 height 26
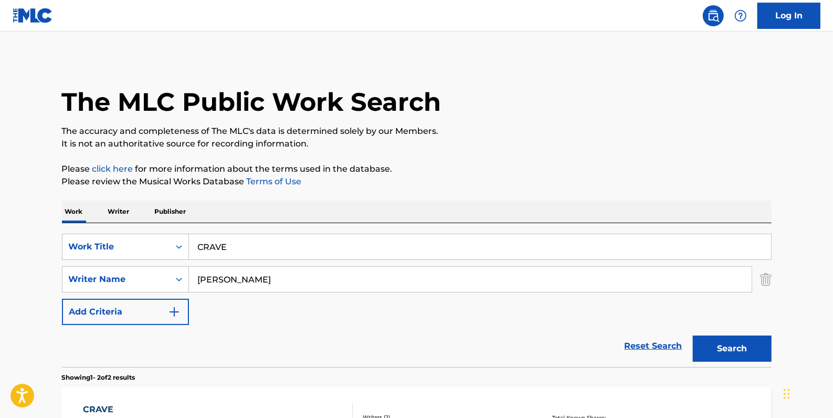
scroll to position [167, 0]
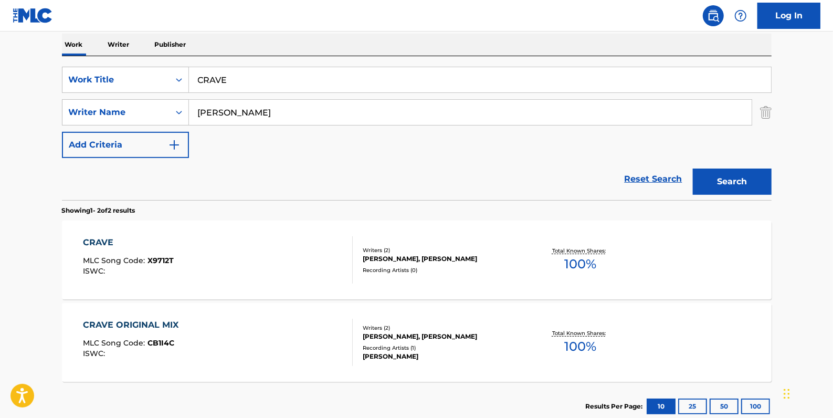
click at [237, 260] on div "CRAVE MLC Song Code : X9712T ISWC :" at bounding box center [218, 259] width 270 height 47
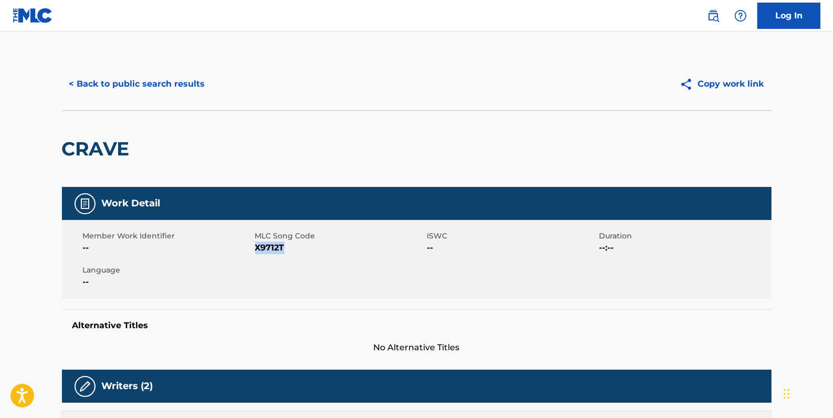
drag, startPoint x: 296, startPoint y: 248, endPoint x: 255, endPoint y: 244, distance: 41.1
click at [255, 244] on span "X9712T" at bounding box center [339, 247] width 169 height 13
drag, startPoint x: 255, startPoint y: 244, endPoint x: 264, endPoint y: 247, distance: 9.3
copy span "X9712T"
click at [159, 84] on button "< Back to public search results" at bounding box center [137, 84] width 151 height 26
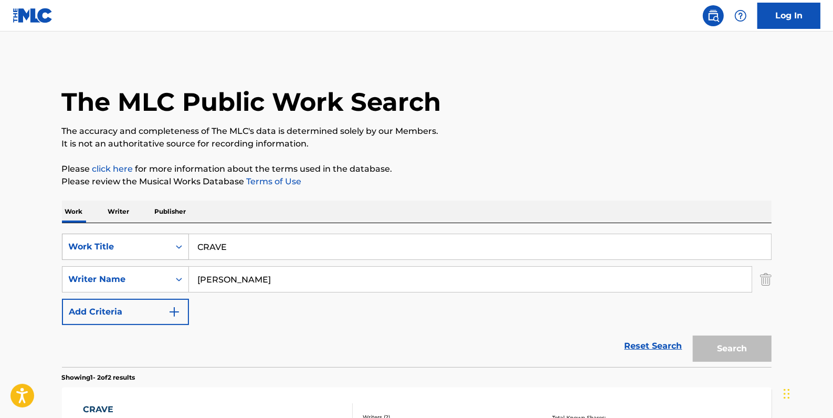
scroll to position [167, 0]
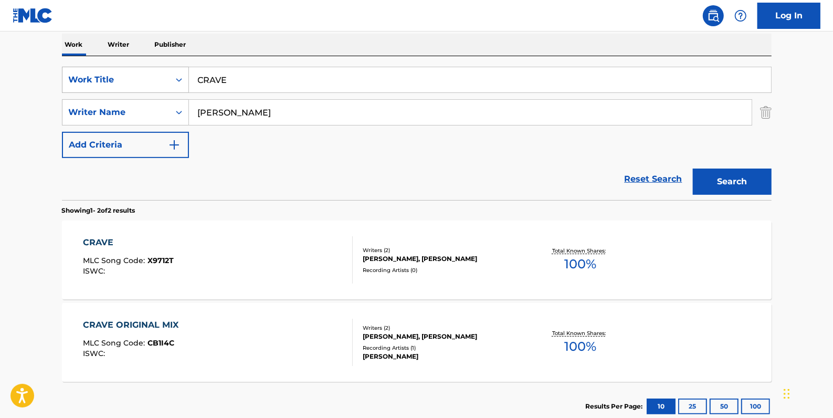
drag, startPoint x: 267, startPoint y: 74, endPoint x: 174, endPoint y: 73, distance: 92.9
click at [174, 73] on div "SearchWithCriteria81413c13-ecda-4570-9519-009c48b71e2b Work Title CRAVE" at bounding box center [416, 80] width 709 height 26
paste input "DELILAH IN THE RUBBLE"
type input "DELILAH IN THE RUBBLE"
click at [747, 181] on button "Search" at bounding box center [731, 181] width 79 height 26
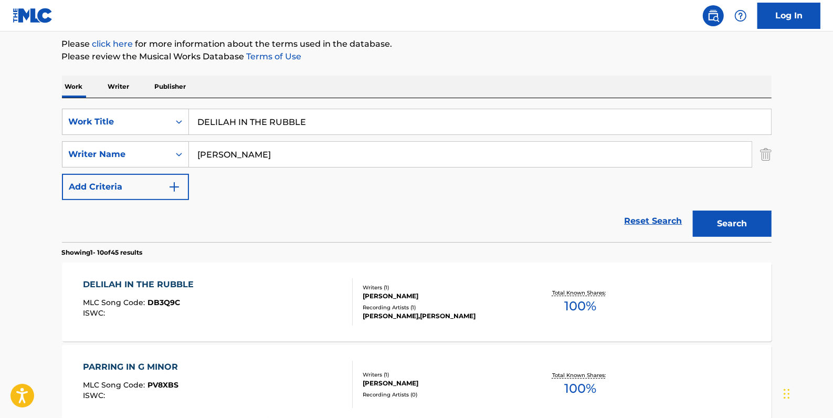
scroll to position [71, 0]
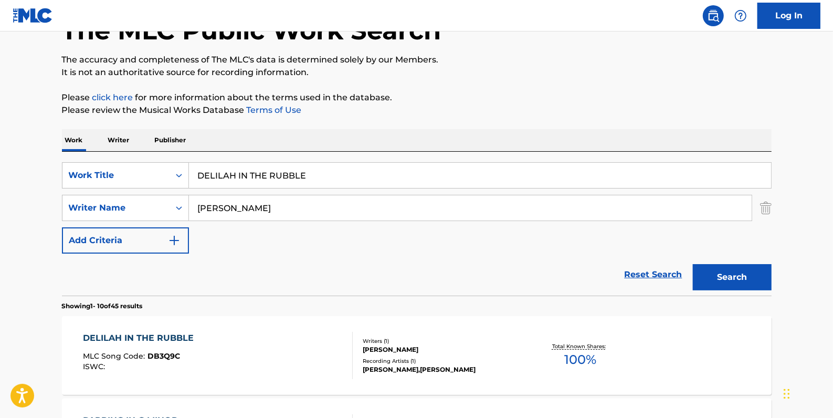
click at [303, 175] on input "DELILAH IN THE RUBBLE" at bounding box center [480, 175] width 582 height 25
drag, startPoint x: 319, startPoint y: 175, endPoint x: 197, endPoint y: 165, distance: 122.1
click at [194, 171] on input "DELILAH IN THE RUBBLE" at bounding box center [480, 175] width 582 height 25
paste input "[DEMOGRAPHIC_DATA] IN [US_STATE]"
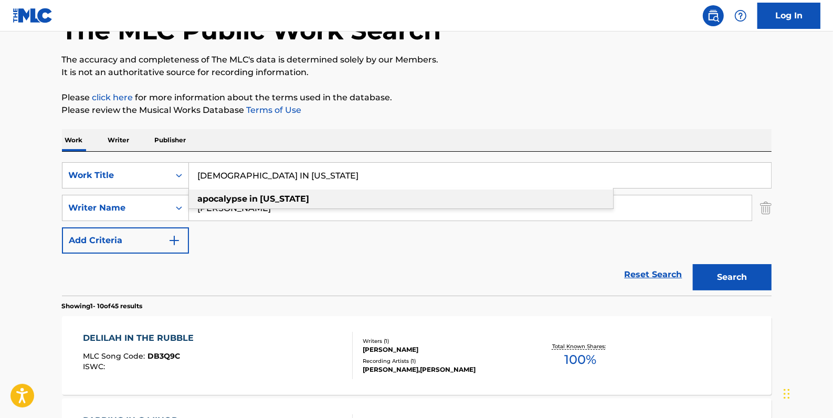
click at [323, 202] on div "apocalypse in [US_STATE]" at bounding box center [401, 198] width 424 height 19
type input "apocalypse in [US_STATE]"
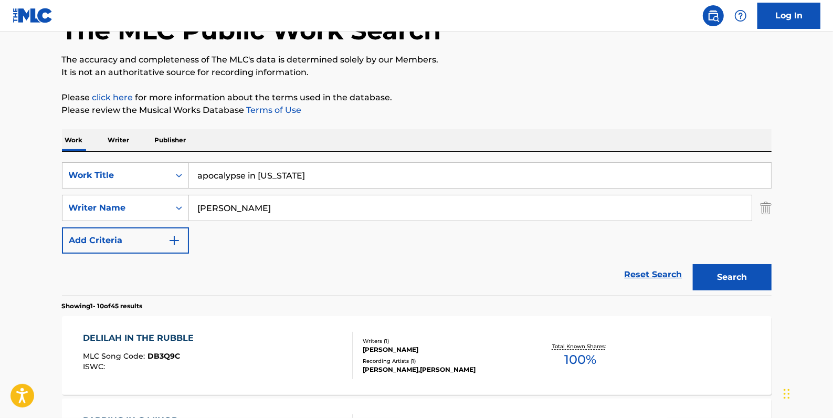
click at [743, 276] on button "Search" at bounding box center [731, 277] width 79 height 26
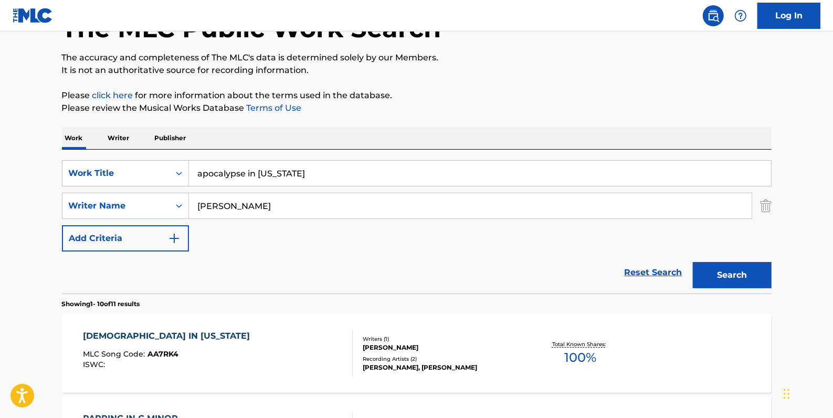
scroll to position [95, 0]
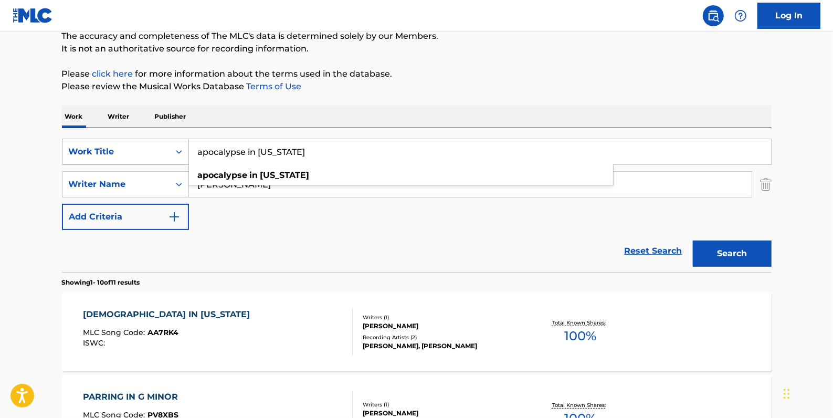
drag, startPoint x: 316, startPoint y: 153, endPoint x: 188, endPoint y: 152, distance: 128.5
click at [188, 152] on div "SearchWithCriteria81413c13-ecda-4570-9519-009c48b71e2b Work Title apocalypse in…" at bounding box center [416, 151] width 709 height 26
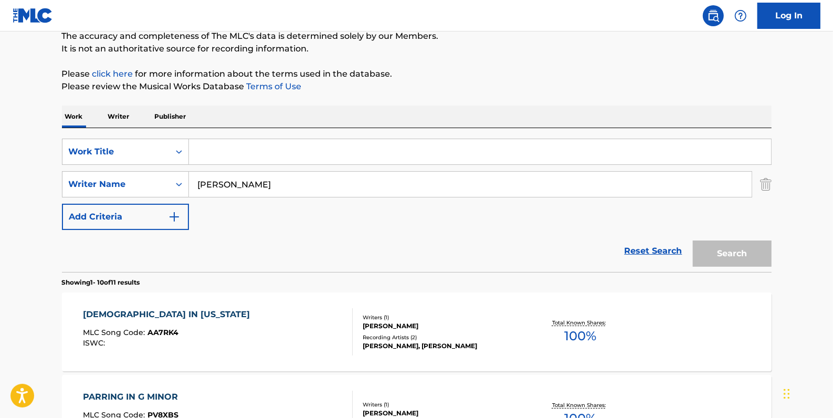
paste input "ANDROID LOVE SONG"
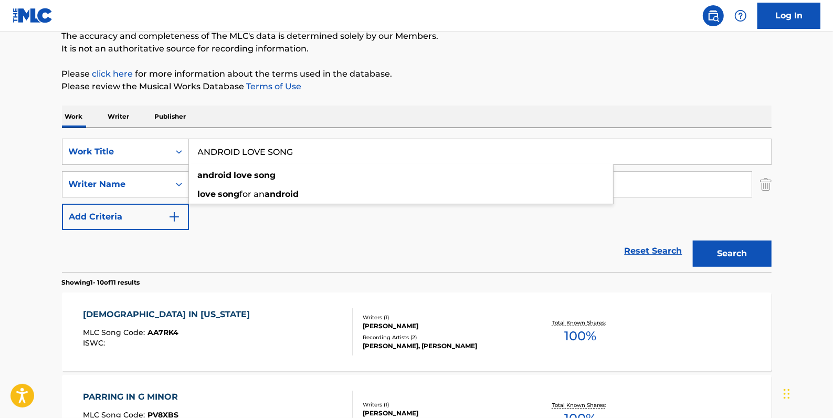
type input "ANDROID LOVE SONG"
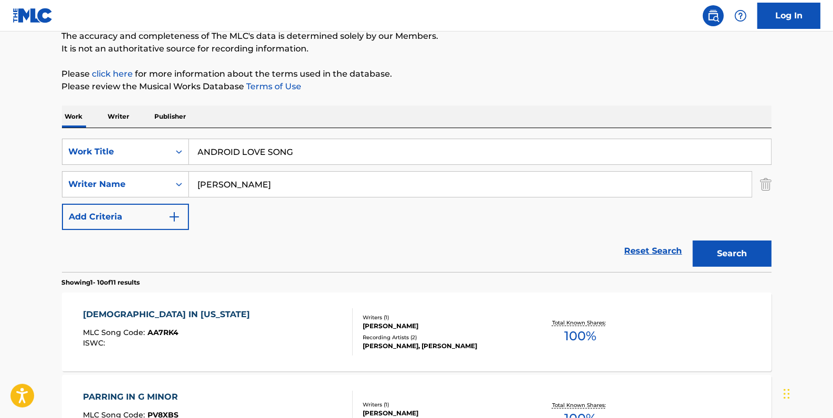
click at [739, 246] on button "Search" at bounding box center [731, 253] width 79 height 26
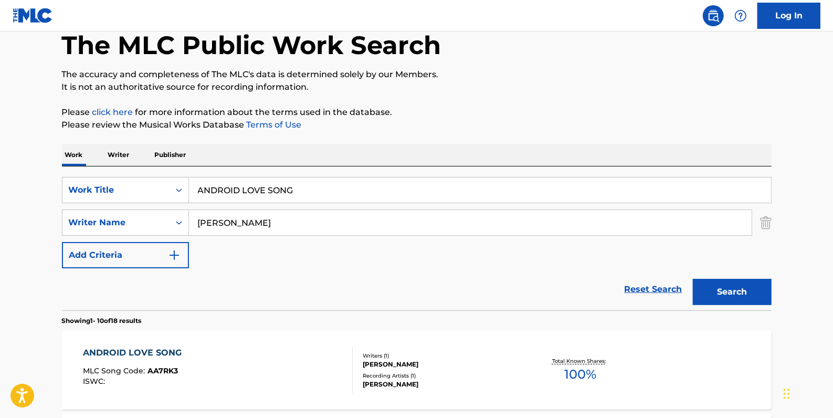
scroll to position [0, 0]
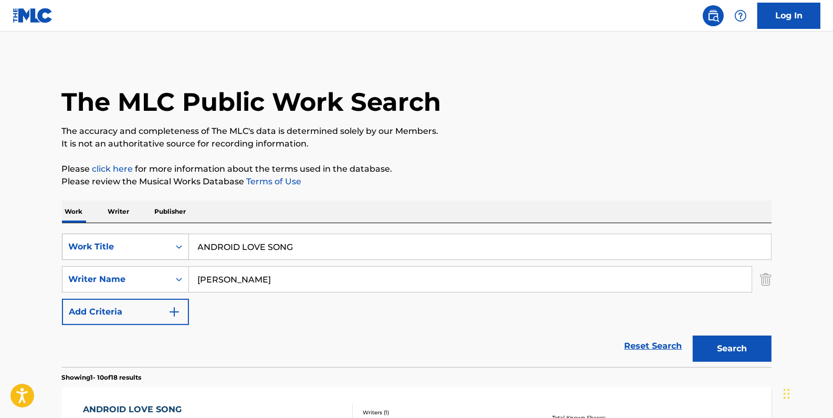
drag, startPoint x: 316, startPoint y: 245, endPoint x: 168, endPoint y: 243, distance: 148.5
click at [168, 243] on div "SearchWithCriteria81413c13-ecda-4570-9519-009c48b71e2b Work Title ANDROID LOVE …" at bounding box center [416, 246] width 709 height 26
paste input "THE LIGHT"
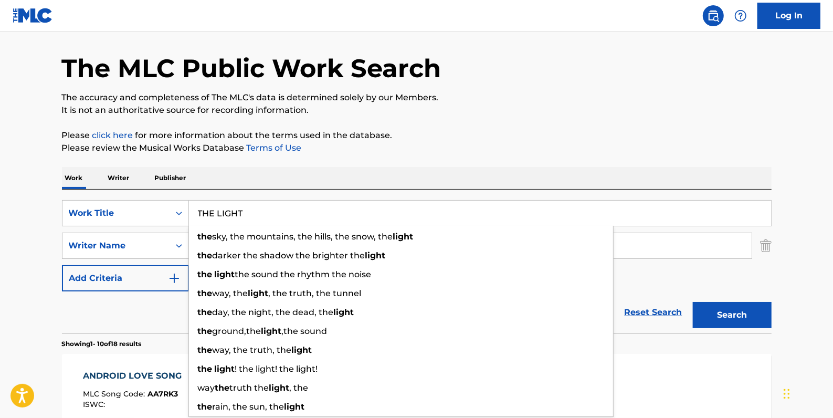
scroll to position [47, 0]
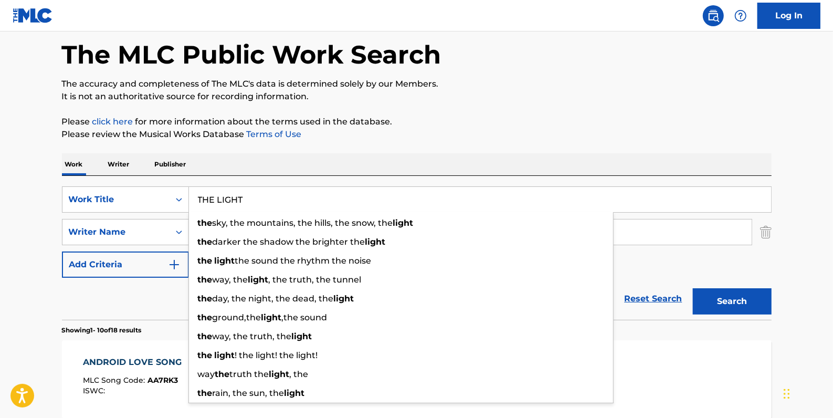
click at [733, 301] on button "Search" at bounding box center [731, 301] width 79 height 26
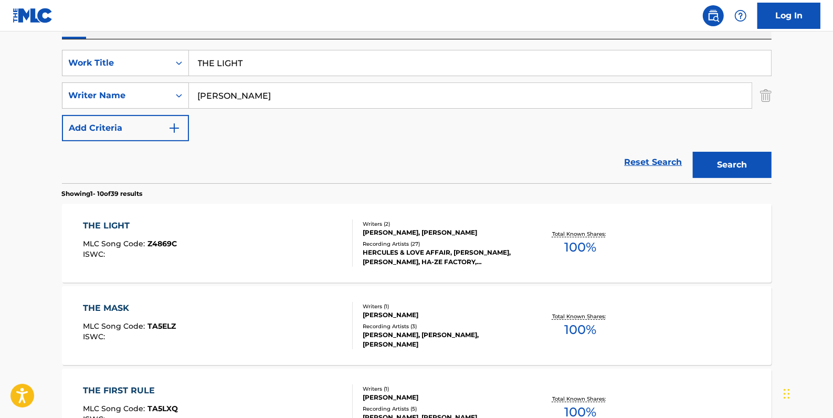
scroll to position [190, 0]
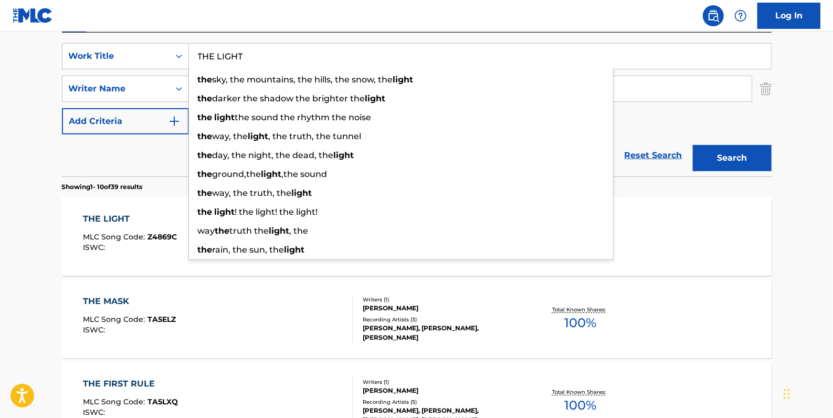
drag, startPoint x: 263, startPoint y: 58, endPoint x: 201, endPoint y: 48, distance: 63.2
click at [201, 48] on input "THE LIGHT" at bounding box center [480, 56] width 582 height 25
type input "T"
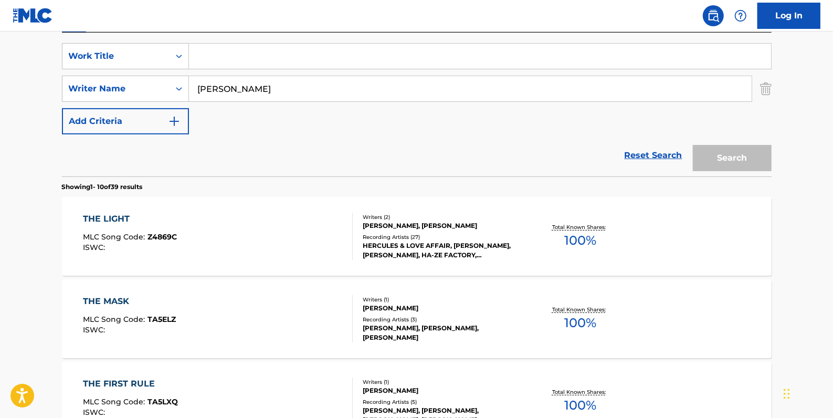
paste input "HERCULES THEME"
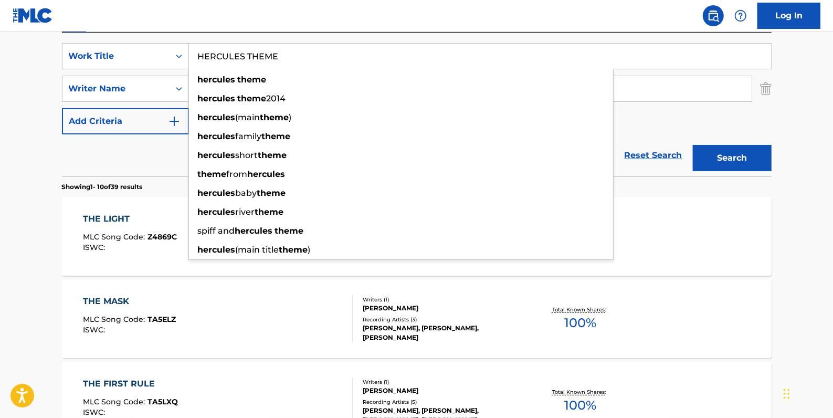
type input "HERCULES THEME"
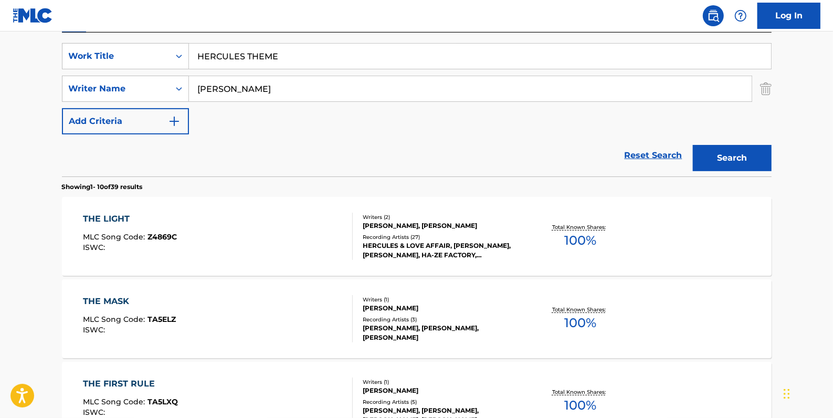
click at [731, 152] on button "Search" at bounding box center [731, 158] width 79 height 26
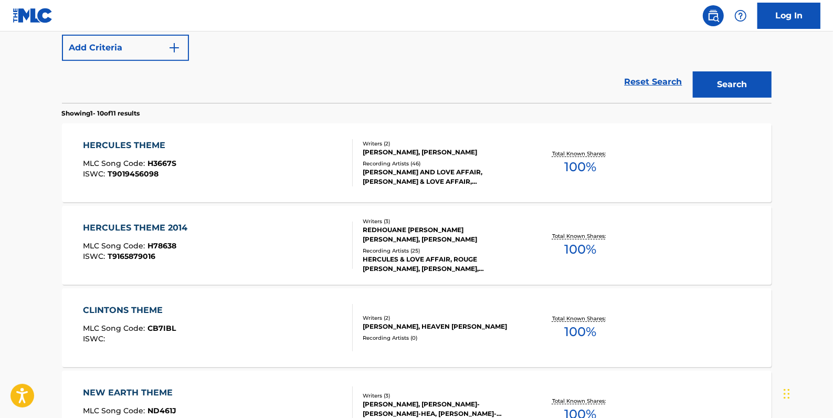
scroll to position [286, 0]
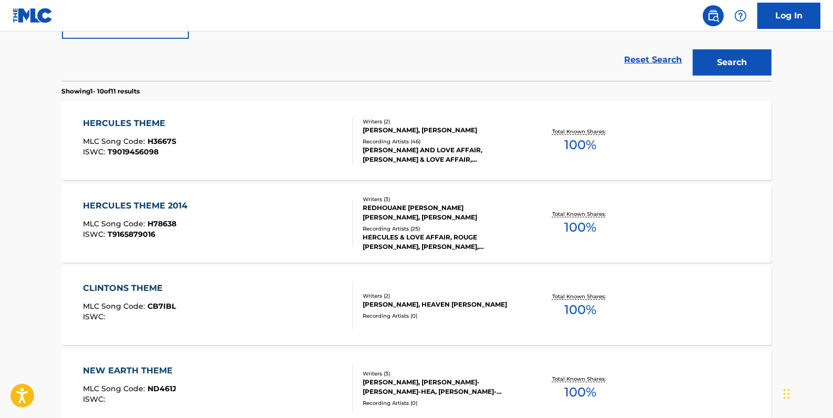
click at [300, 137] on div "[PERSON_NAME] THEME MLC Song Code : H3667S ISWC : T9019456098" at bounding box center [218, 140] width 270 height 47
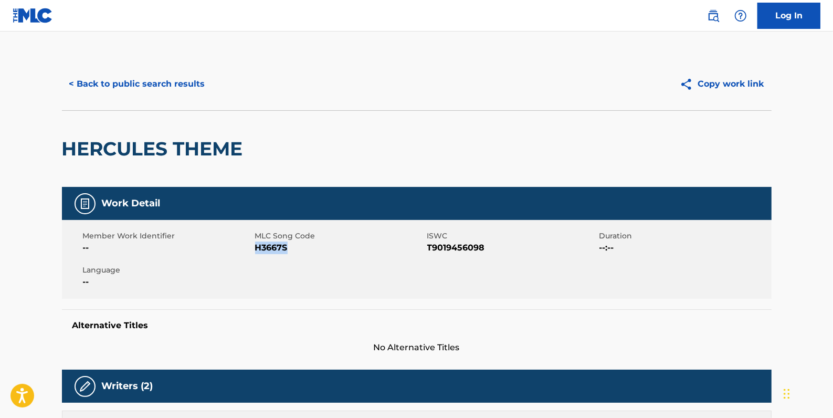
drag, startPoint x: 292, startPoint y: 246, endPoint x: 255, endPoint y: 245, distance: 36.7
click at [255, 245] on span "H3667S" at bounding box center [339, 247] width 169 height 13
drag, startPoint x: 255, startPoint y: 245, endPoint x: 267, endPoint y: 249, distance: 12.8
copy span "H3667S"
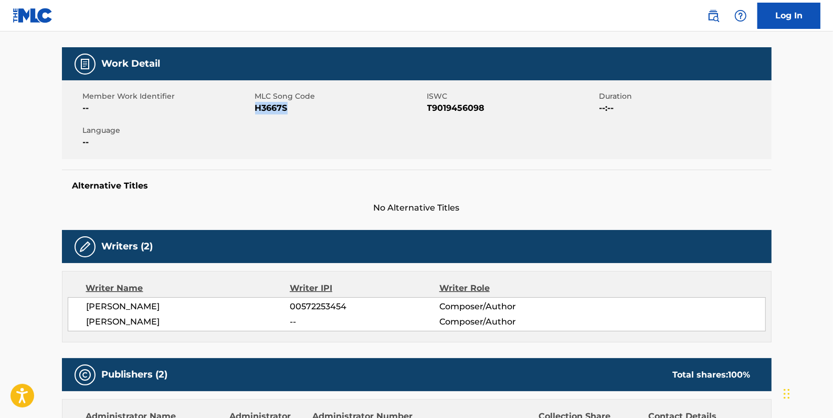
scroll to position [143, 0]
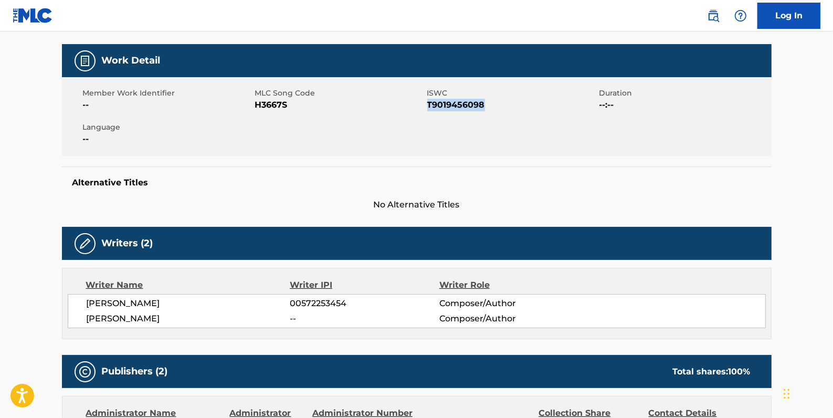
drag, startPoint x: 495, startPoint y: 104, endPoint x: 427, endPoint y: 103, distance: 68.7
click at [427, 103] on span "T9019456098" at bounding box center [511, 105] width 169 height 13
drag, startPoint x: 427, startPoint y: 103, endPoint x: 434, endPoint y: 108, distance: 9.2
copy span "T9019456098"
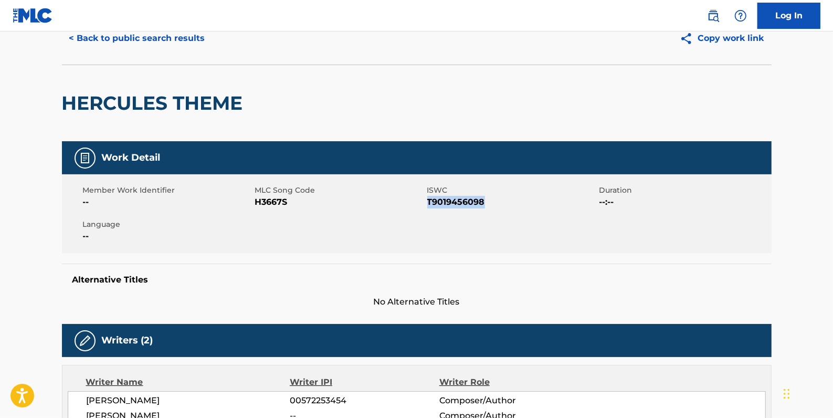
scroll to position [0, 0]
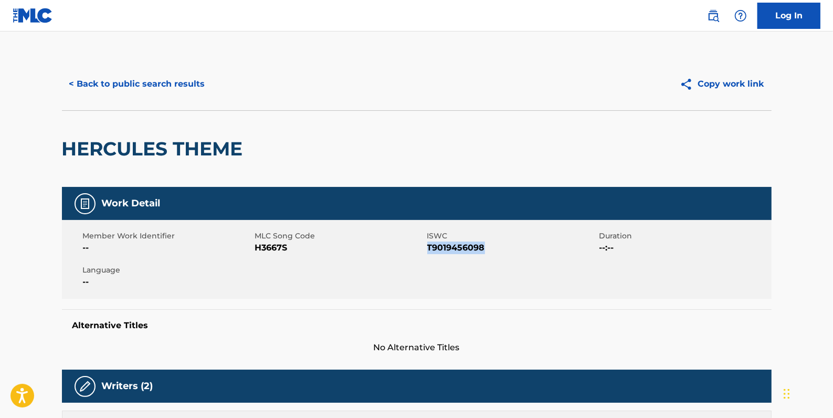
click at [163, 84] on button "< Back to public search results" at bounding box center [137, 84] width 151 height 26
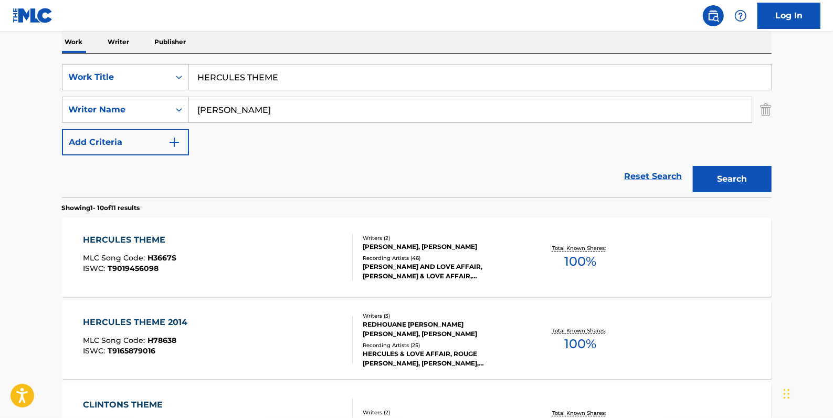
scroll to position [155, 0]
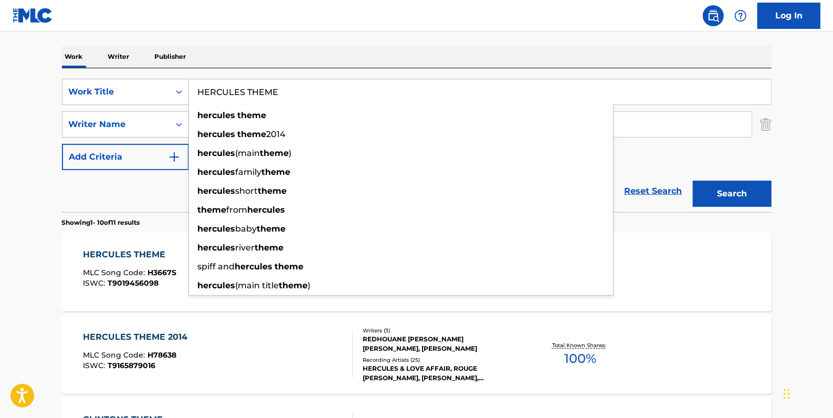
drag, startPoint x: 306, startPoint y: 89, endPoint x: 167, endPoint y: 68, distance: 141.1
click at [167, 68] on div "SearchWithCriteria81413c13-ecda-4570-9519-009c48b71e2b Work Title HERCULES THEM…" at bounding box center [416, 140] width 709 height 144
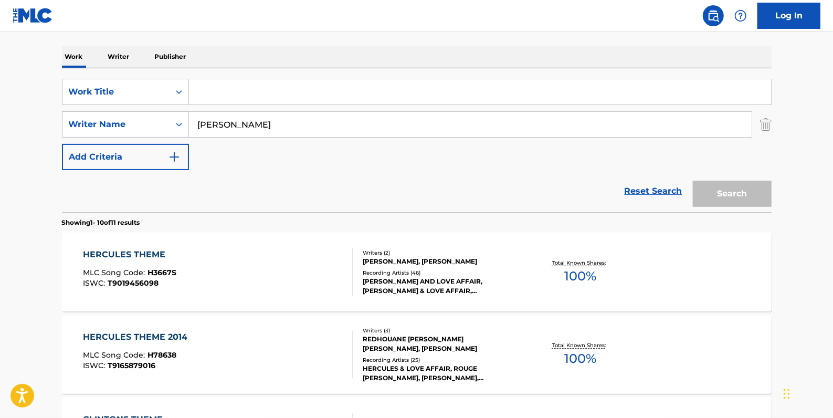
paste input "RELEASE ME"
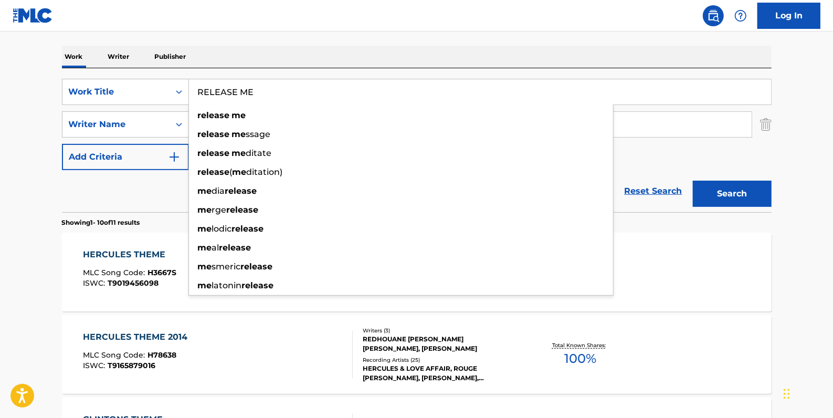
type input "RELEASE ME"
click at [724, 194] on button "Search" at bounding box center [731, 193] width 79 height 26
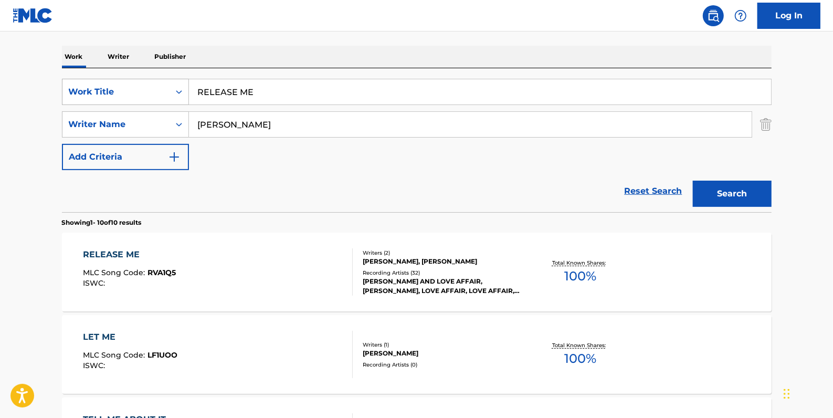
drag, startPoint x: 273, startPoint y: 90, endPoint x: 176, endPoint y: 86, distance: 97.1
click at [176, 86] on div "SearchWithCriteria81413c13-ecda-4570-9519-009c48b71e2b Work Title RELEASE ME" at bounding box center [416, 92] width 709 height 26
paste input "EVERY NIGHT I SAY A PRAYER"
type input "EVERY NIGHT I SAY A PRAYER"
click at [730, 199] on button "Search" at bounding box center [731, 193] width 79 height 26
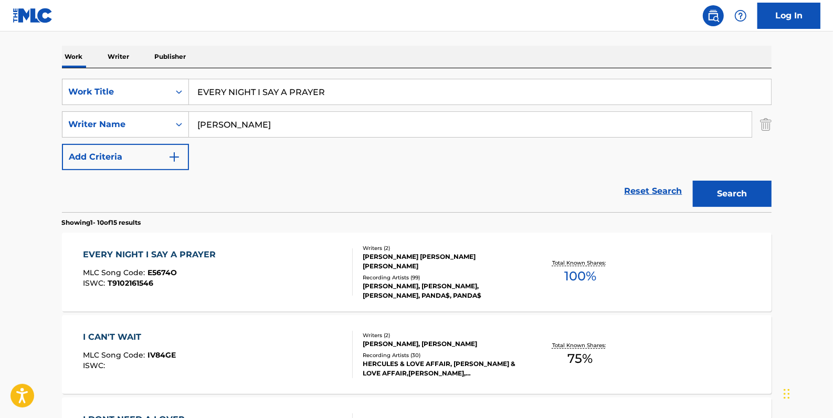
click at [306, 248] on div "EVERY NIGHT I SAY A PRAYER MLC Song Code : E5674O ISWC : T9102161546" at bounding box center [218, 271] width 270 height 47
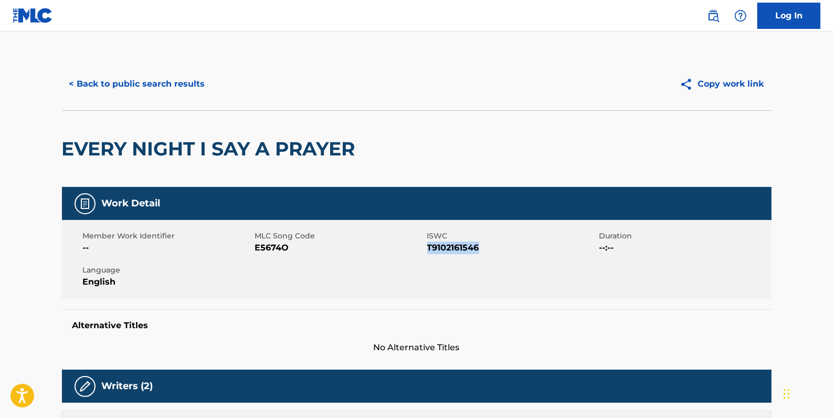
drag, startPoint x: 483, startPoint y: 246, endPoint x: 428, endPoint y: 247, distance: 55.6
click at [428, 247] on span "T9102161546" at bounding box center [511, 247] width 169 height 13
drag, startPoint x: 428, startPoint y: 247, endPoint x: 436, endPoint y: 249, distance: 8.7
click at [189, 94] on button "< Back to public search results" at bounding box center [137, 84] width 151 height 26
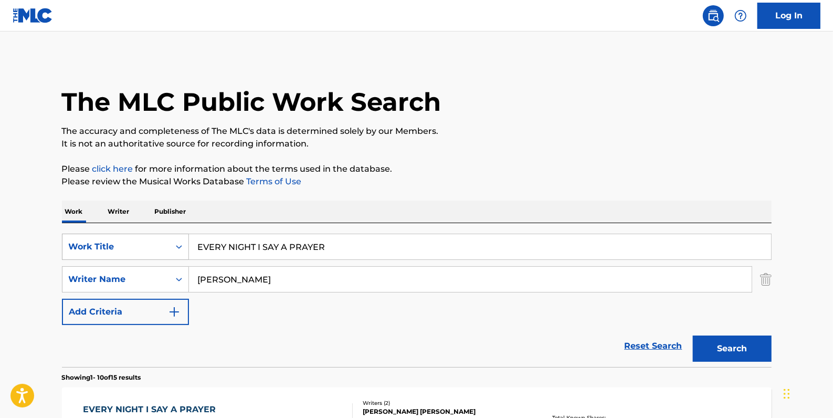
scroll to position [155, 0]
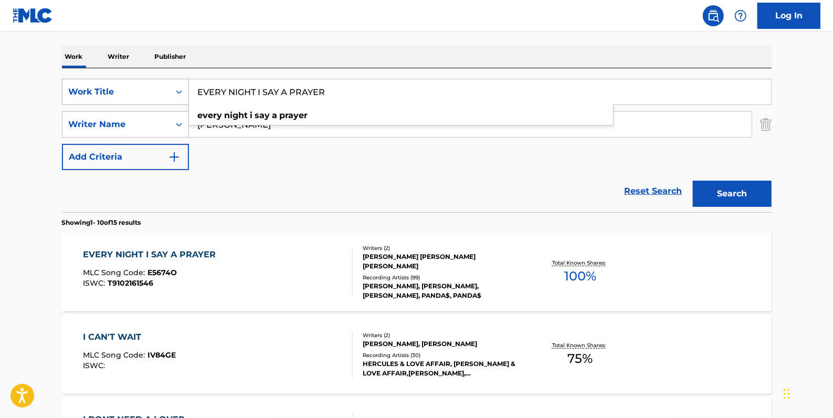
drag, startPoint x: 360, startPoint y: 92, endPoint x: 108, endPoint y: 87, distance: 252.4
click at [108, 87] on div "SearchWithCriteria81413c13-ecda-4570-9519-009c48b71e2b Work Title EVERY NIGHT I…" at bounding box center [416, 92] width 709 height 26
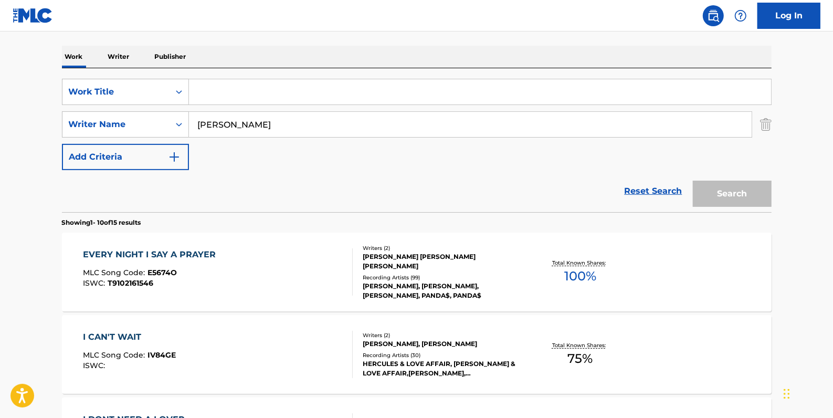
paste input "ARE YOU STILL CERTAIN?"
type input "ARE YOU STILL CERTAIN?"
click at [731, 192] on button "Search" at bounding box center [731, 193] width 79 height 26
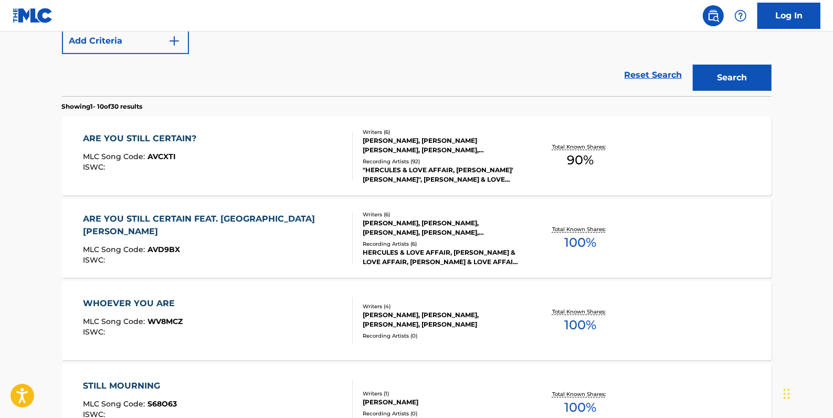
scroll to position [250, 0]
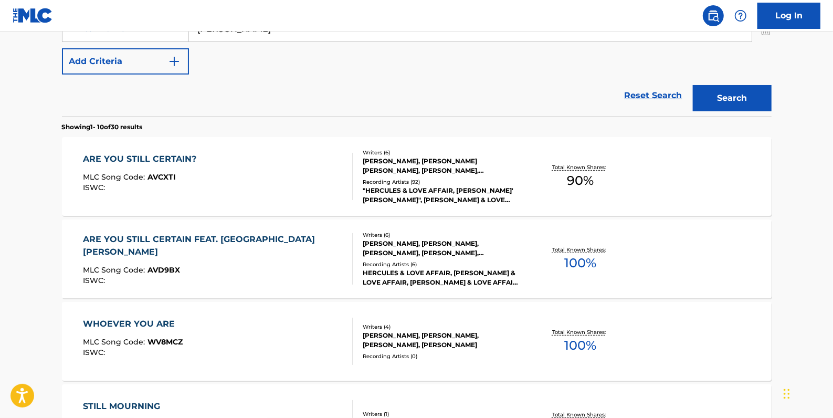
click at [319, 161] on div "ARE YOU STILL CERTAIN? MLC Song Code : AVCXTI ISWC :" at bounding box center [218, 176] width 270 height 47
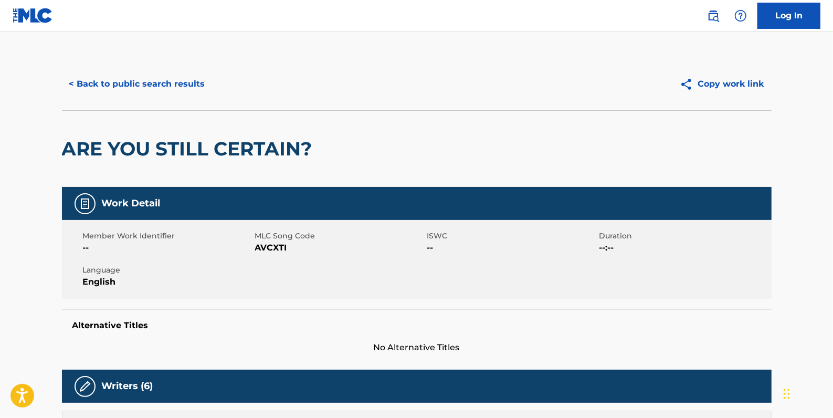
click at [129, 83] on button "< Back to public search results" at bounding box center [137, 84] width 151 height 26
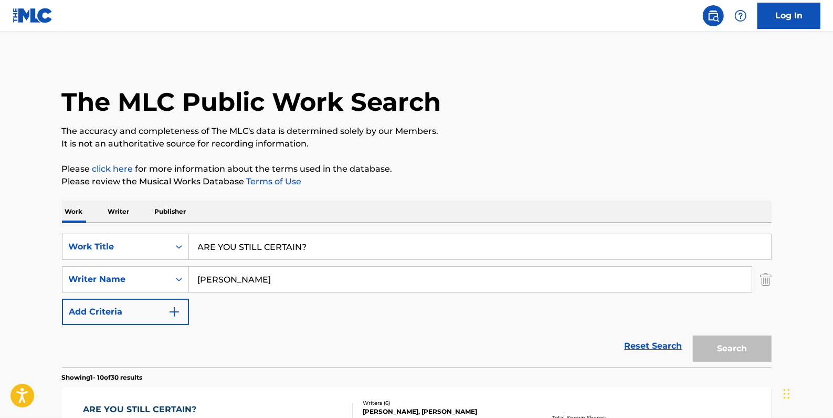
scroll to position [310, 0]
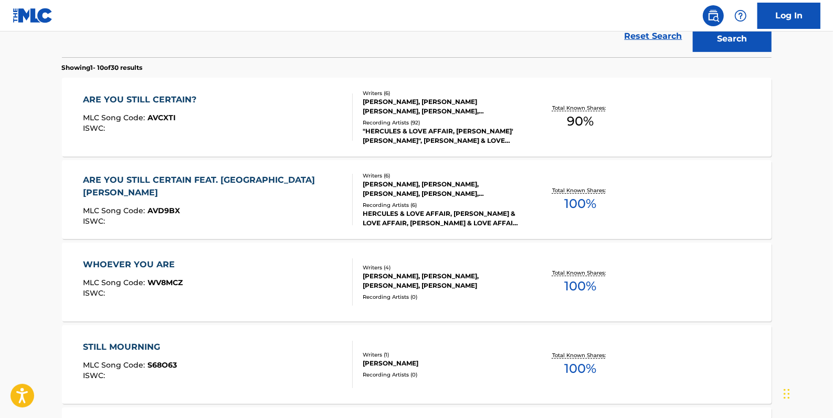
click at [220, 187] on div "ARE YOU STILL CERTAIN FEAT. [GEOGRAPHIC_DATA][PERSON_NAME]" at bounding box center [213, 186] width 261 height 25
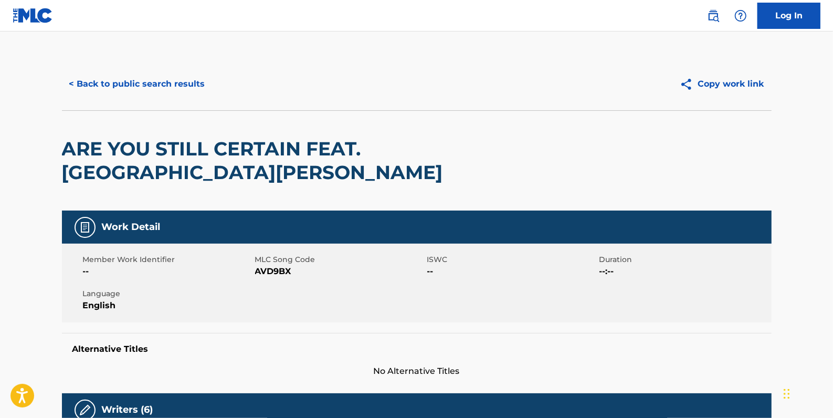
click at [119, 80] on button "< Back to public search results" at bounding box center [137, 84] width 151 height 26
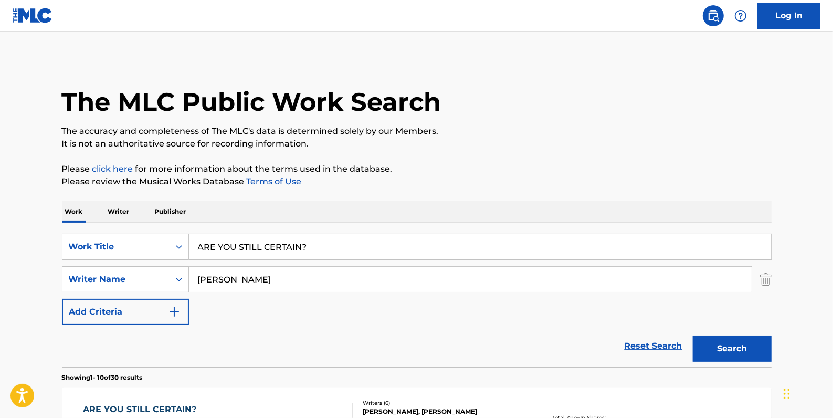
scroll to position [370, 0]
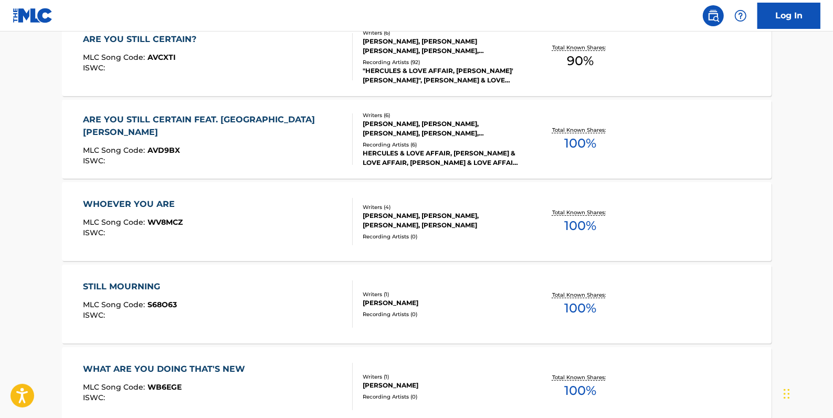
click at [180, 66] on div "ISWC :" at bounding box center [142, 68] width 119 height 8
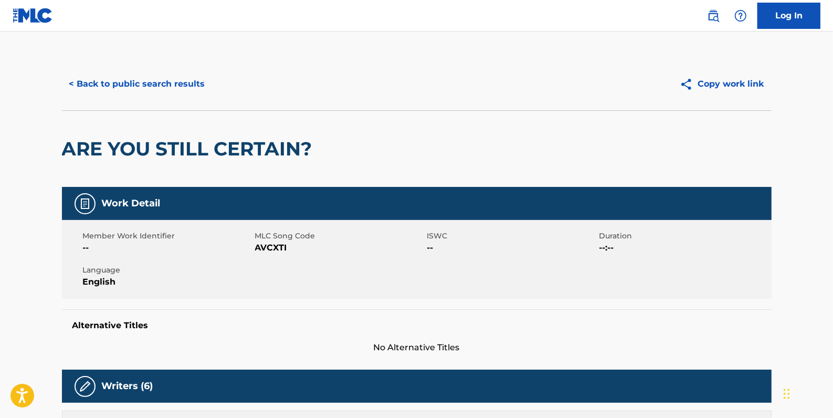
click at [159, 84] on button "< Back to public search results" at bounding box center [137, 84] width 151 height 26
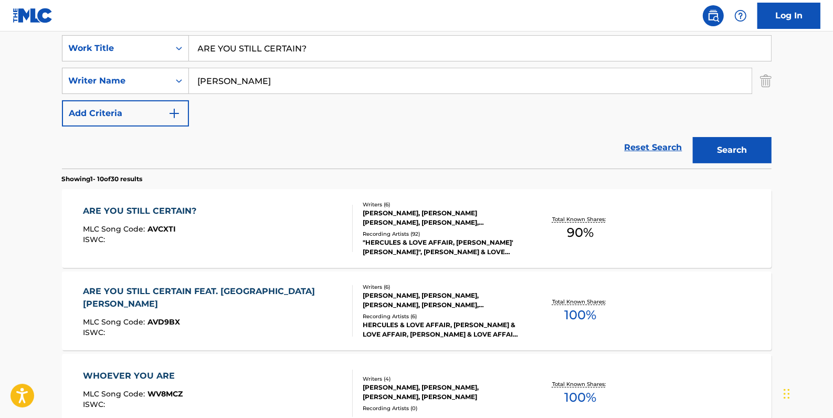
scroll to position [143, 0]
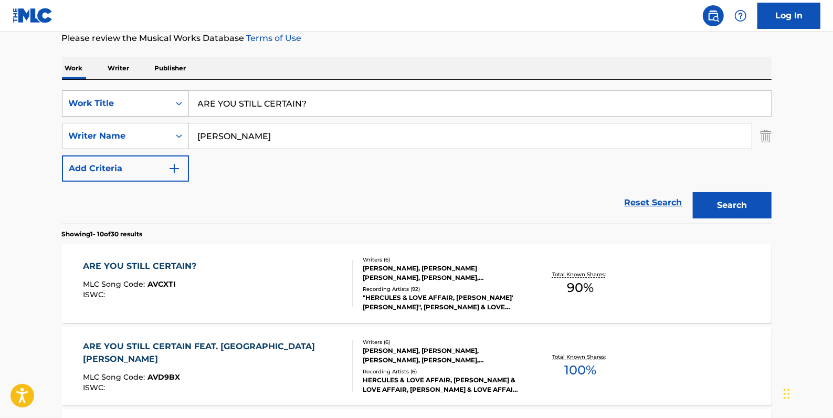
drag, startPoint x: 326, startPoint y: 105, endPoint x: 186, endPoint y: 95, distance: 139.9
click at [186, 95] on div "SearchWithCriteria81413c13-ecda-4570-9519-009c48b71e2b Work Title ARE YOU STILL…" at bounding box center [416, 103] width 709 height 26
click at [331, 348] on div "ARE YOU STILL CERTAIN FEAT. MASHROU [PERSON_NAME] MLC Song Code : AVD9BX ISWC :" at bounding box center [218, 365] width 270 height 51
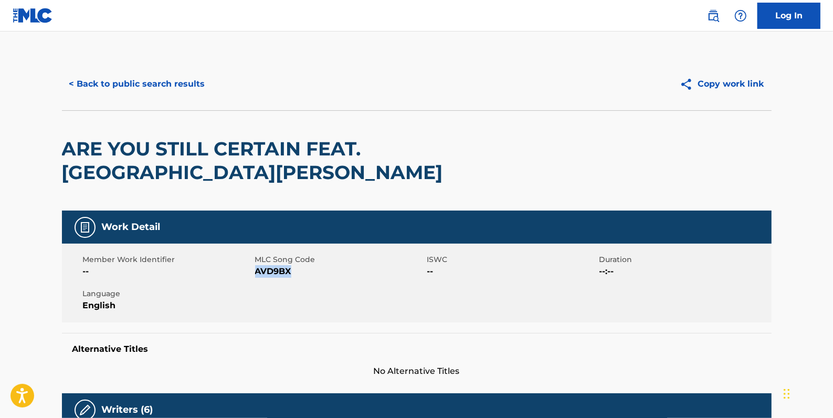
drag, startPoint x: 299, startPoint y: 270, endPoint x: 255, endPoint y: 272, distance: 43.6
click at [255, 271] on span "AVD9BX" at bounding box center [339, 271] width 169 height 13
drag, startPoint x: 255, startPoint y: 272, endPoint x: 262, endPoint y: 274, distance: 6.6
click at [170, 81] on button "< Back to public search results" at bounding box center [137, 84] width 151 height 26
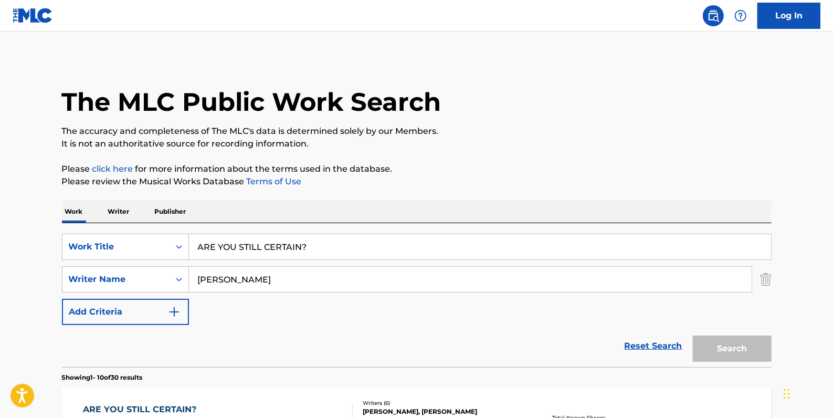
scroll to position [143, 0]
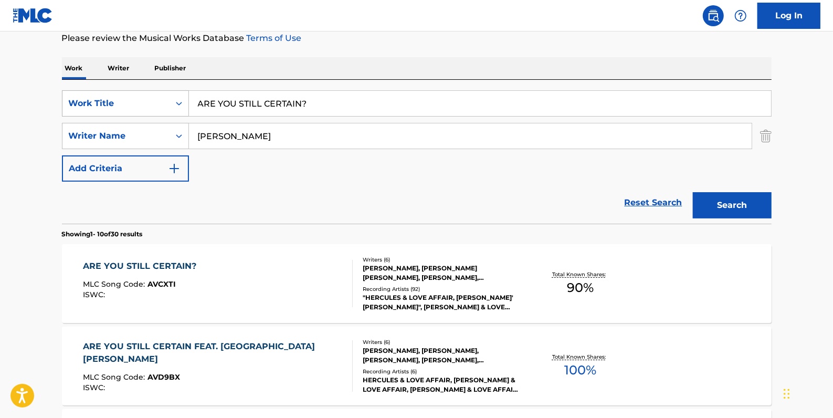
drag, startPoint x: 322, startPoint y: 107, endPoint x: 167, endPoint y: 104, distance: 154.8
click at [167, 104] on div "SearchWithCriteria81413c13-ecda-4570-9519-009c48b71e2b Work Title ARE YOU STILL…" at bounding box center [416, 103] width 709 height 26
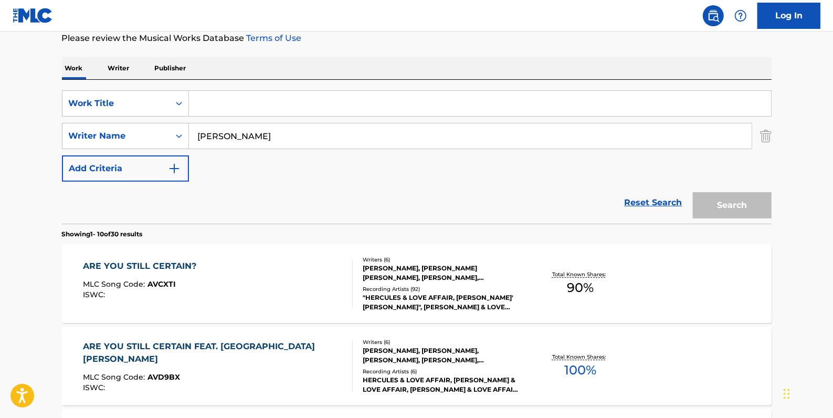
paste input "CONTROLLER"
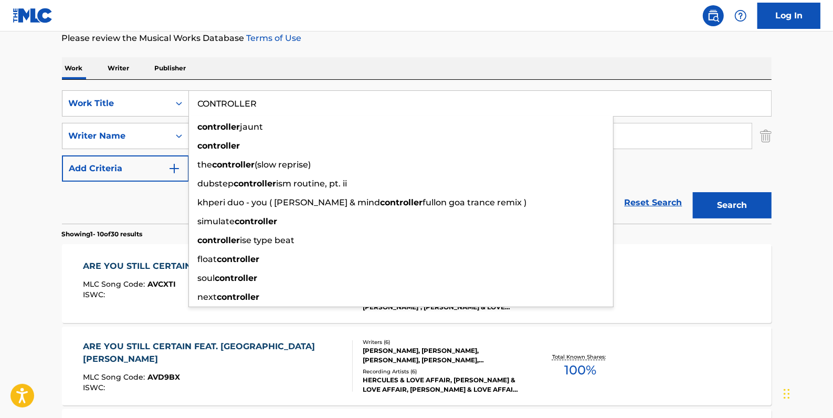
type input "CONTROLLER"
click at [740, 204] on button "Search" at bounding box center [731, 205] width 79 height 26
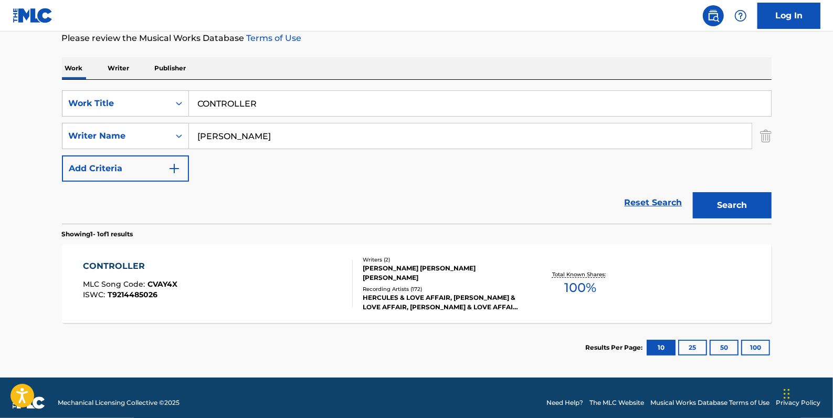
click at [282, 281] on div "CONTROLLER MLC Song Code : CVAY4X ISWC : T9214485026" at bounding box center [218, 283] width 270 height 47
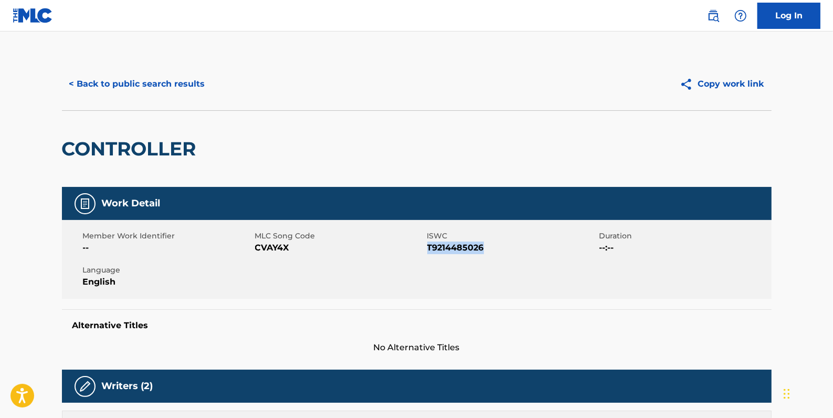
drag, startPoint x: 487, startPoint y: 249, endPoint x: 428, endPoint y: 247, distance: 59.3
click at [428, 247] on span "T9214485026" at bounding box center [511, 247] width 169 height 13
drag, startPoint x: 428, startPoint y: 247, endPoint x: 434, endPoint y: 249, distance: 6.5
click at [185, 86] on button "< Back to public search results" at bounding box center [137, 84] width 151 height 26
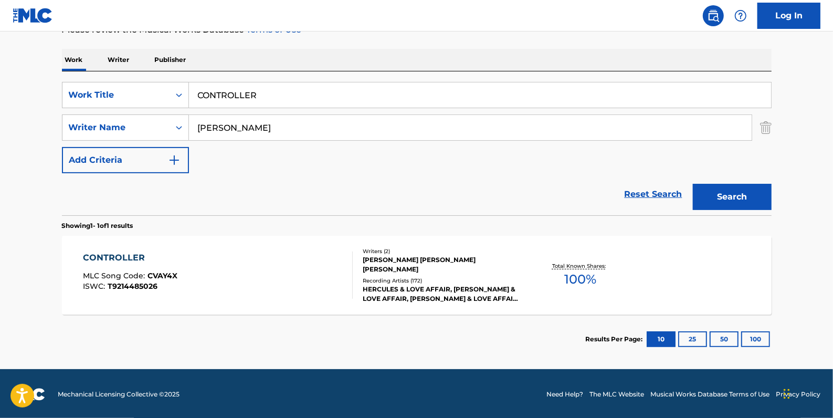
scroll to position [152, 0]
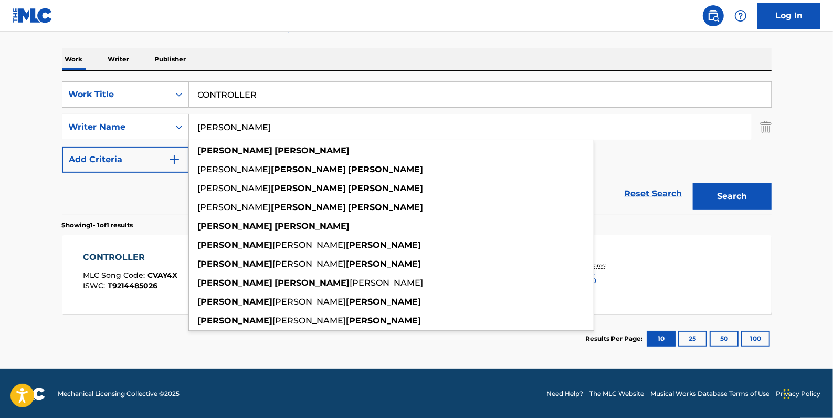
drag, startPoint x: 285, startPoint y: 131, endPoint x: 196, endPoint y: 126, distance: 89.3
click at [196, 126] on input "[PERSON_NAME]" at bounding box center [470, 126] width 562 height 25
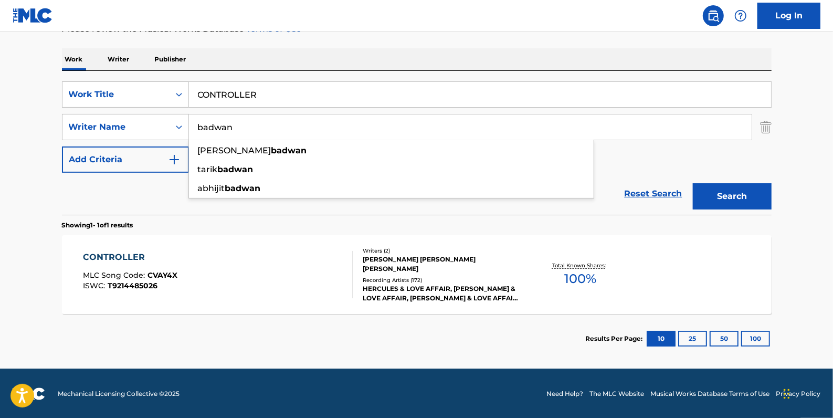
type input "badwan"
click at [713, 192] on button "Search" at bounding box center [731, 196] width 79 height 26
